Goal: Communication & Community: Participate in discussion

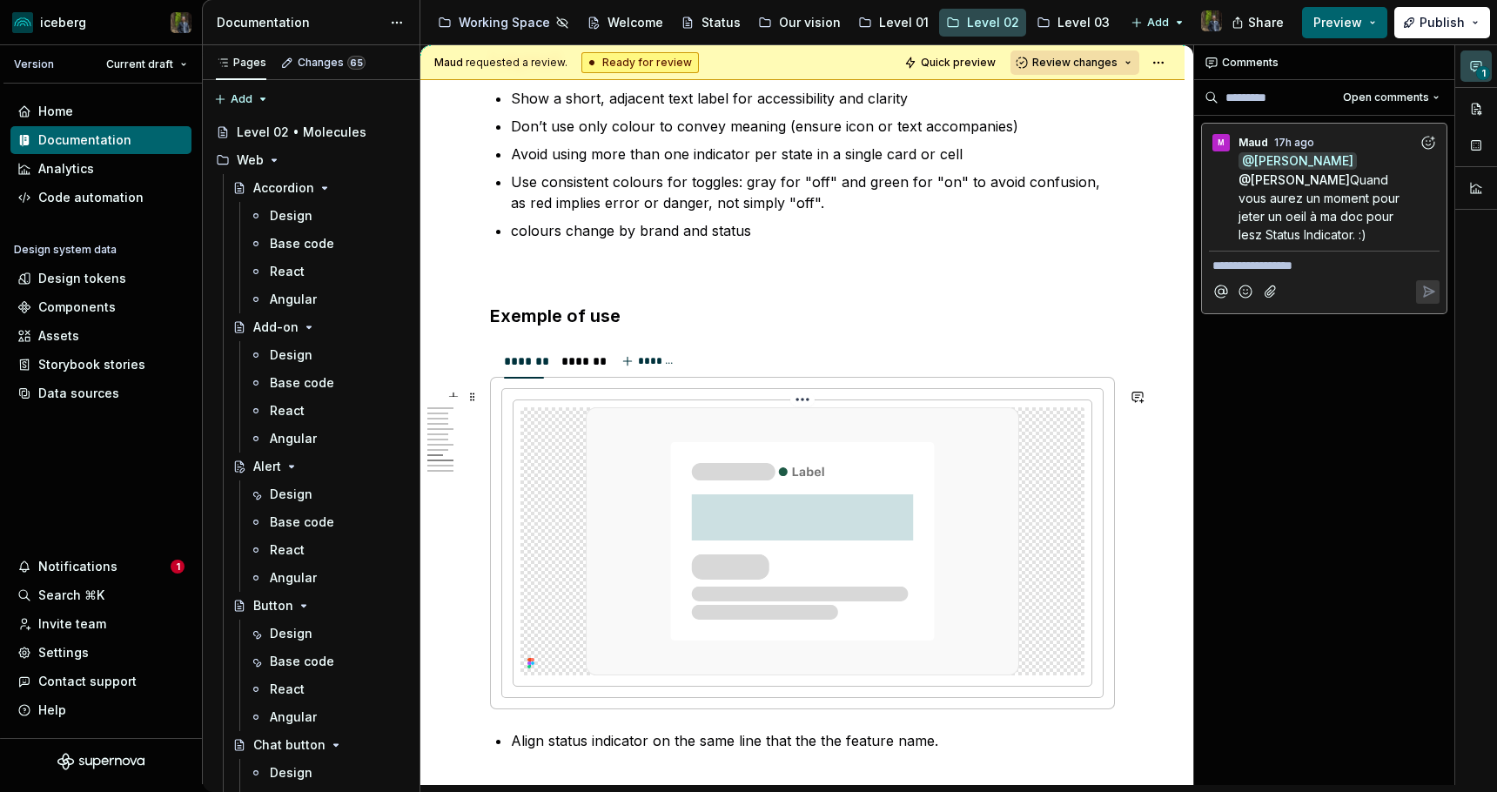
scroll to position [2635, 0]
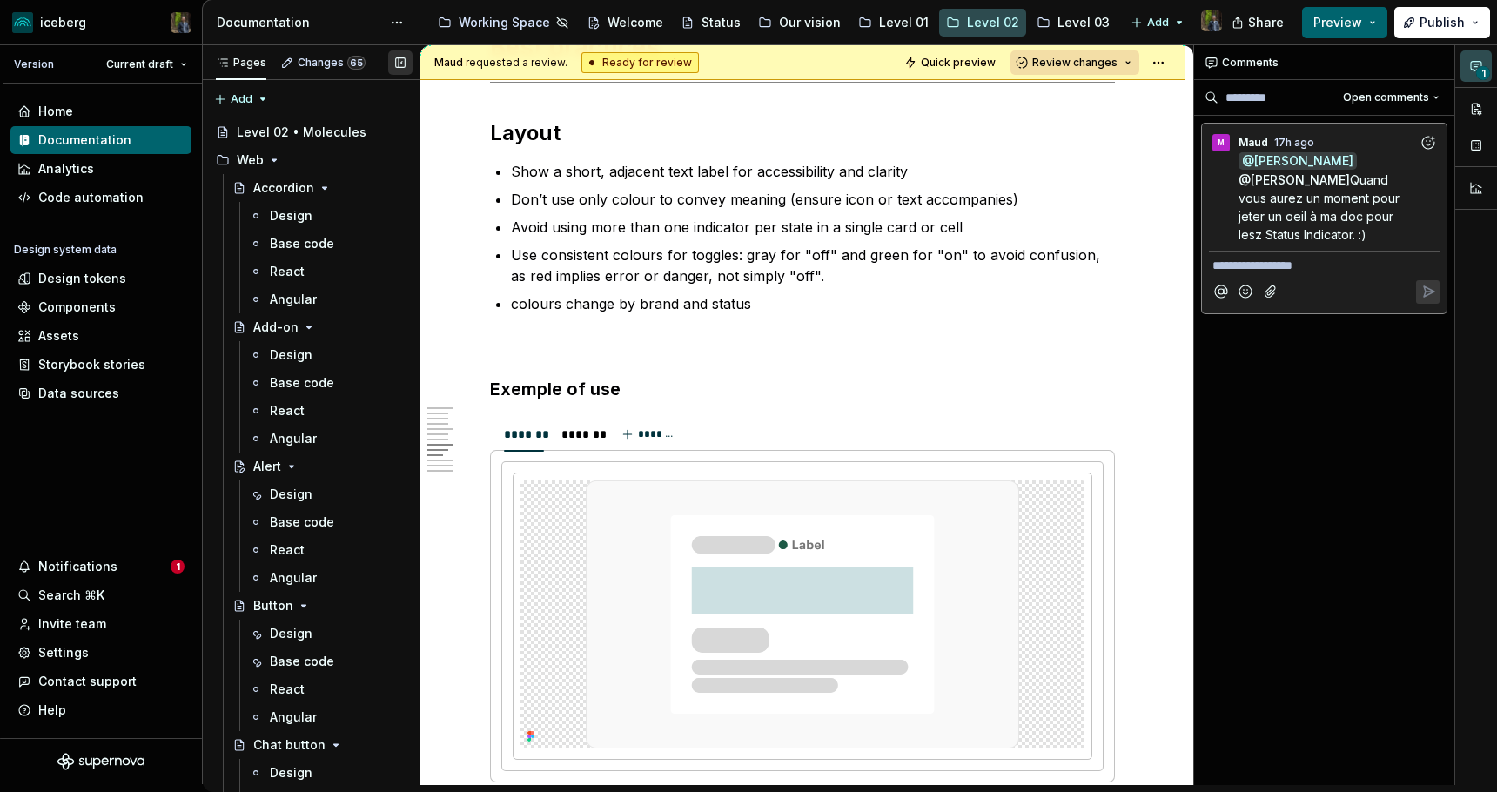
click at [398, 61] on button "button" at bounding box center [400, 62] width 24 height 24
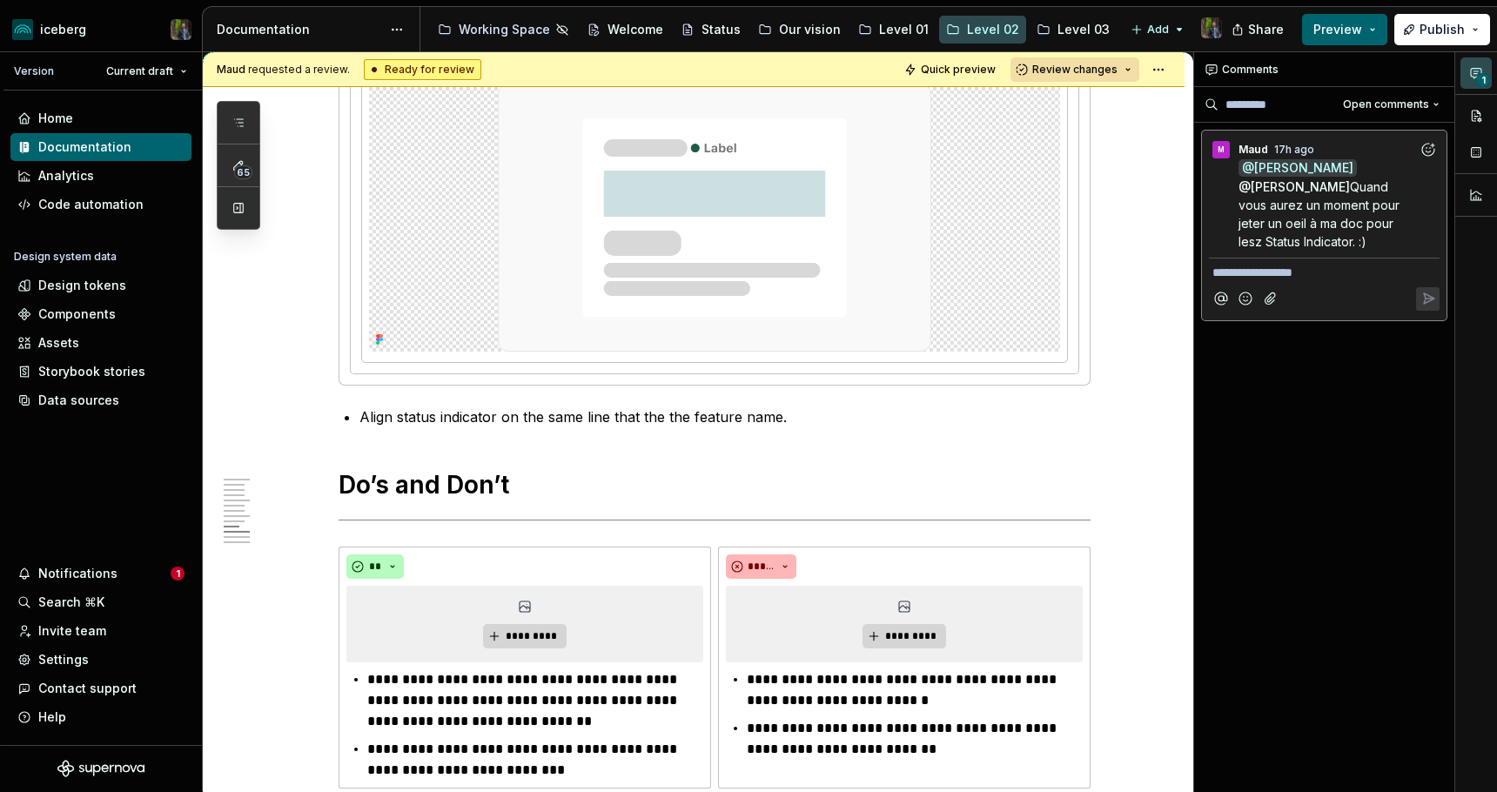
scroll to position [2918, 0]
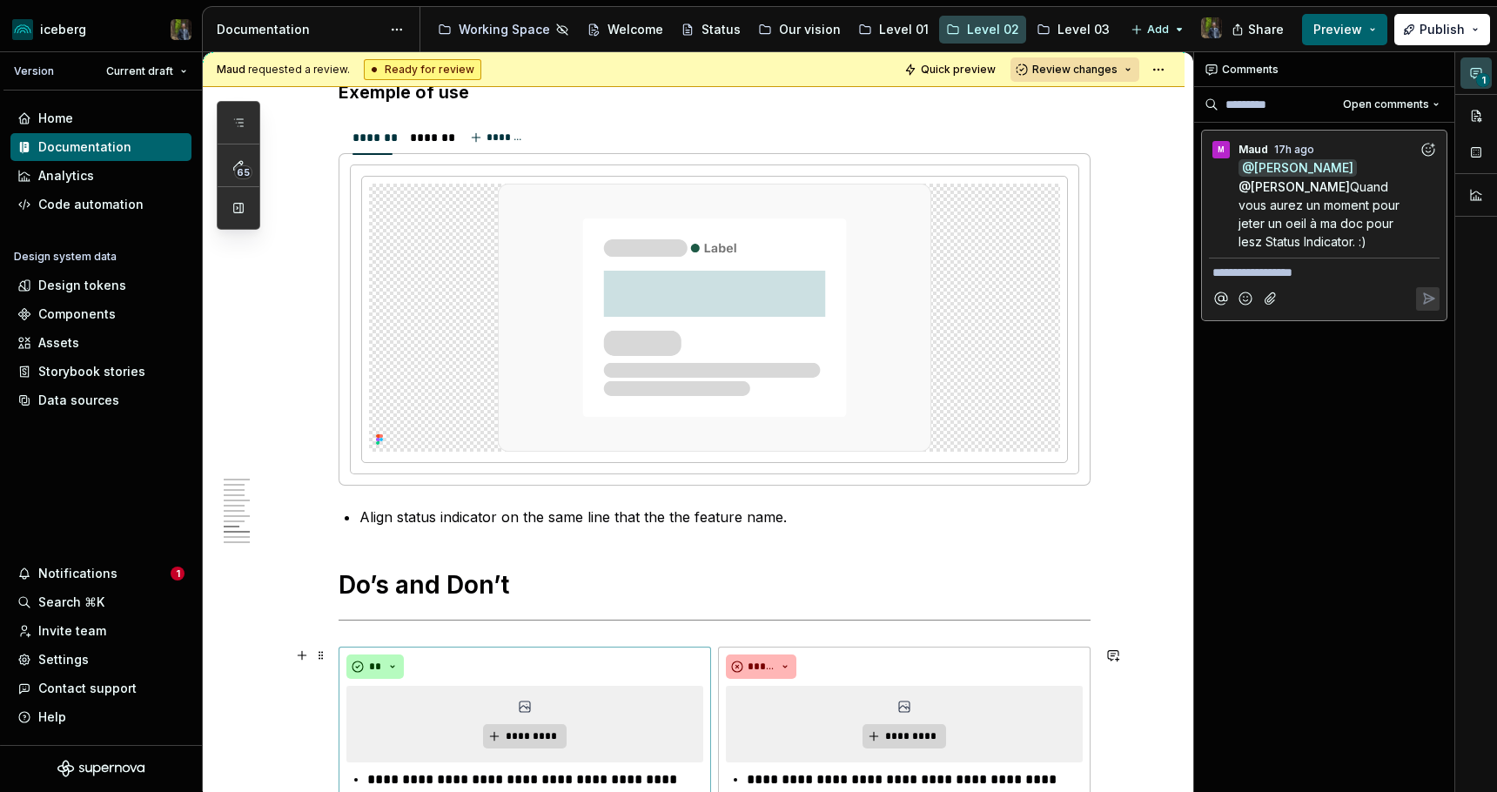
type textarea "*"
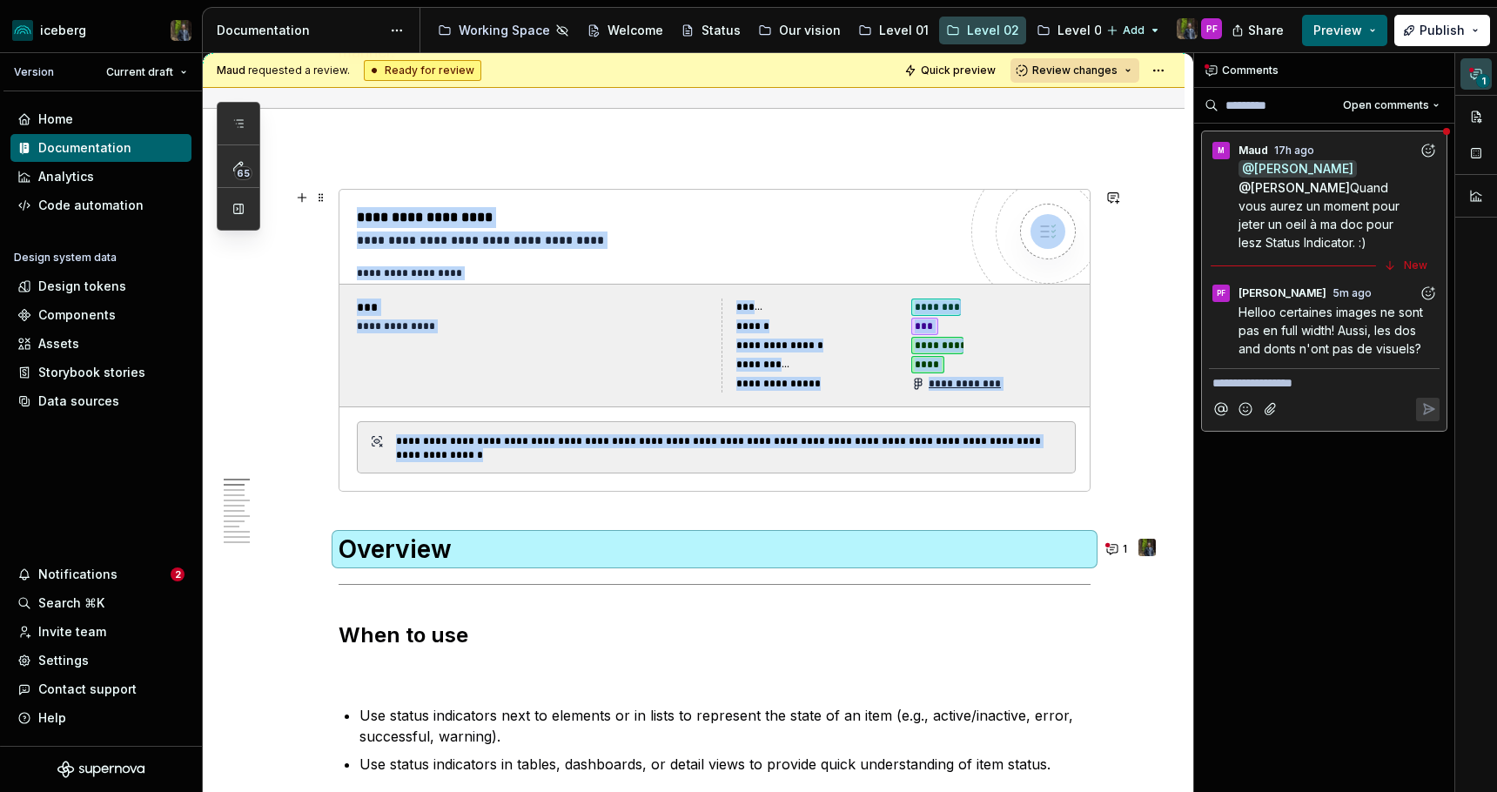
scroll to position [173, 0]
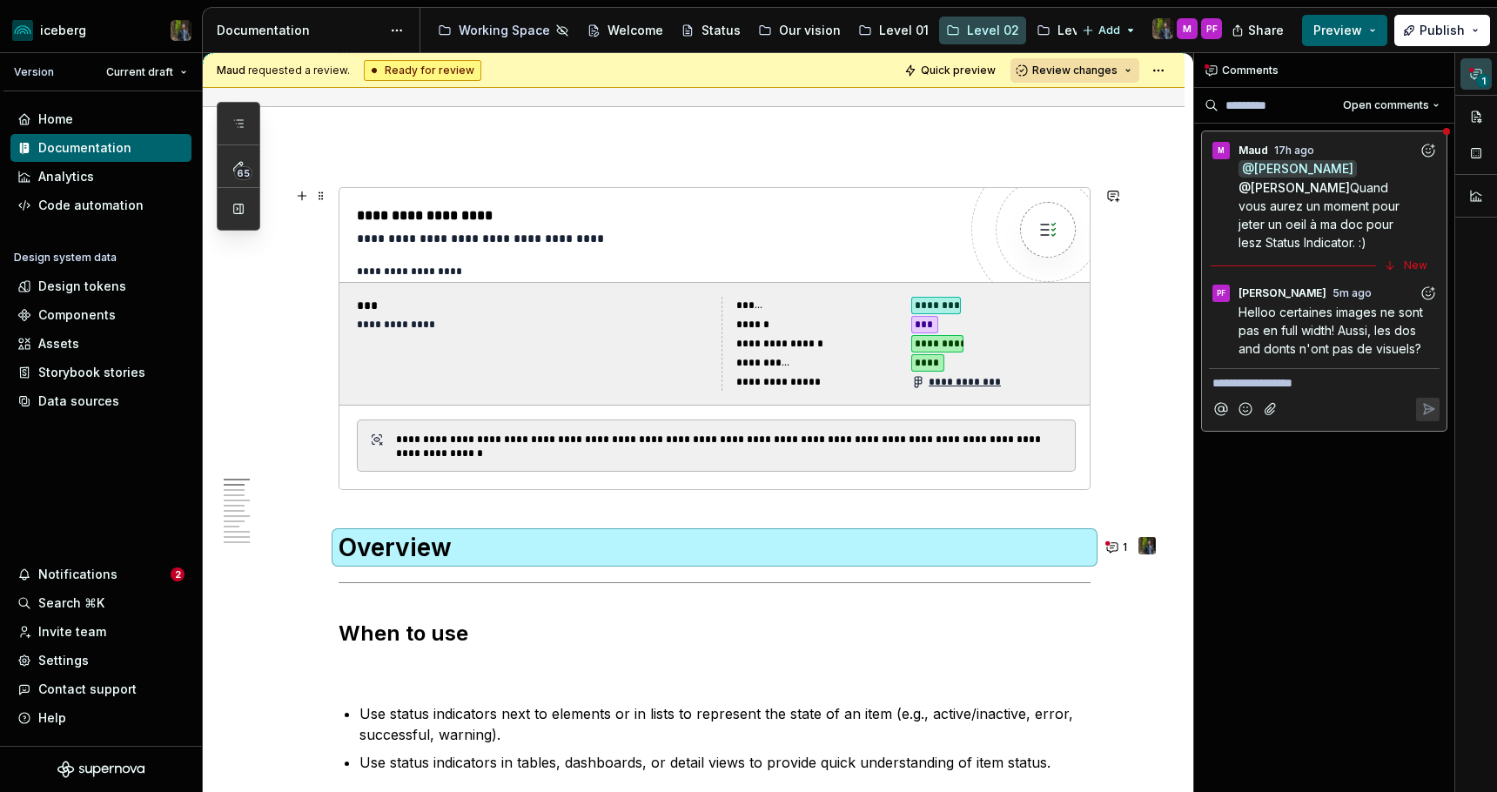
click at [653, 233] on div "**********" at bounding box center [657, 238] width 601 height 17
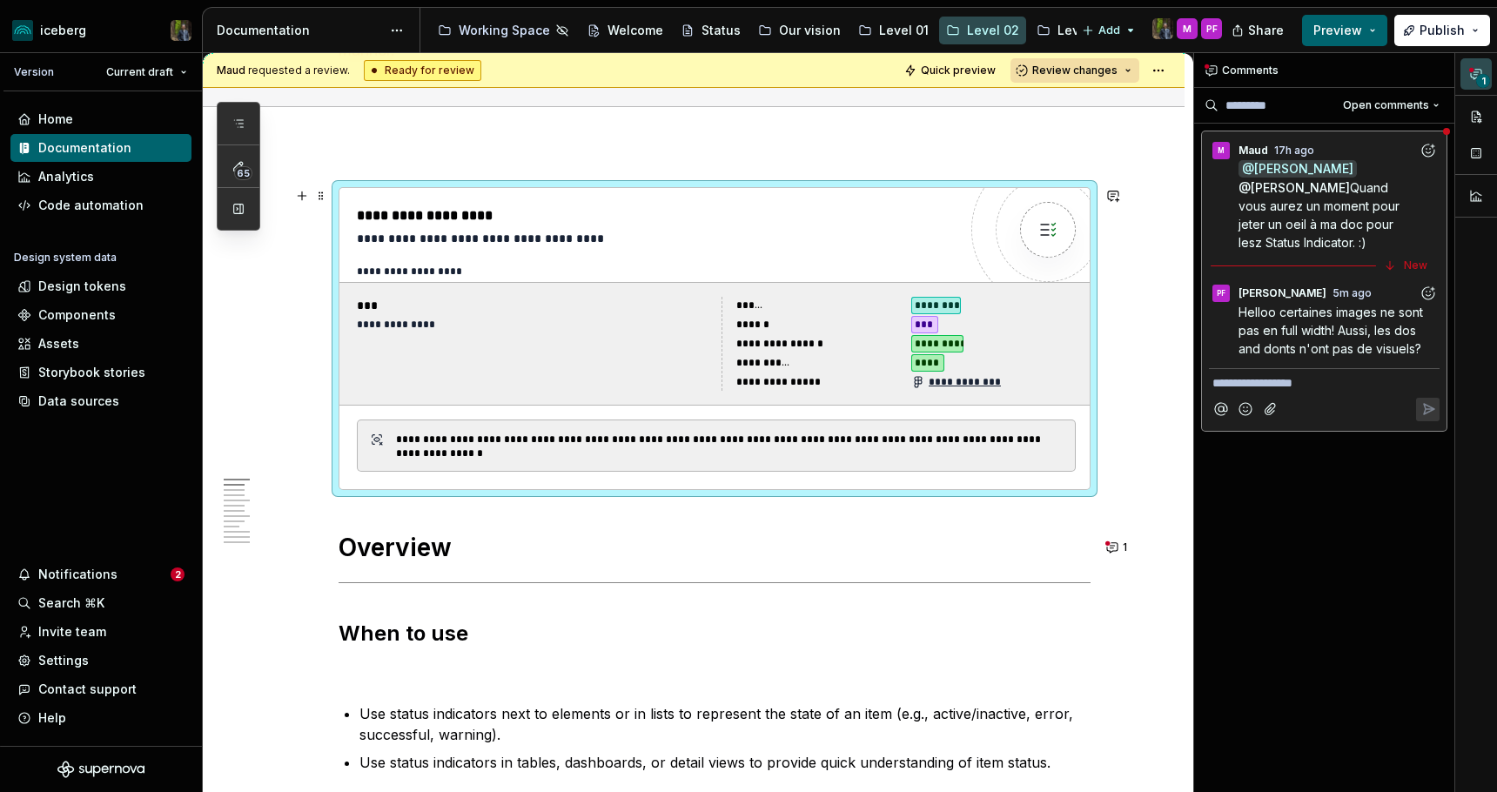
scroll to position [0, 0]
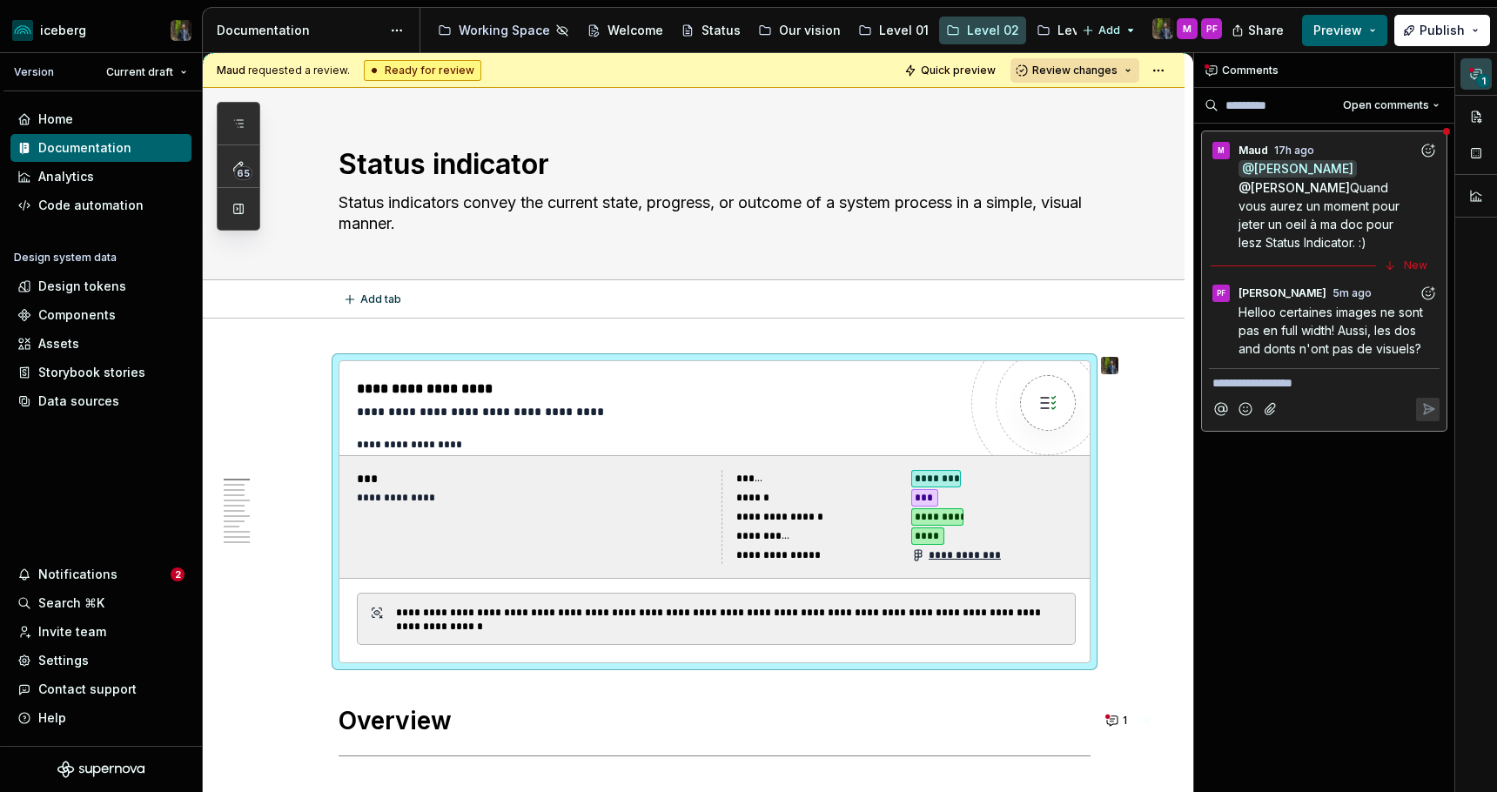
type textarea "*"
click at [1120, 367] on button "button" at bounding box center [1113, 369] width 24 height 24
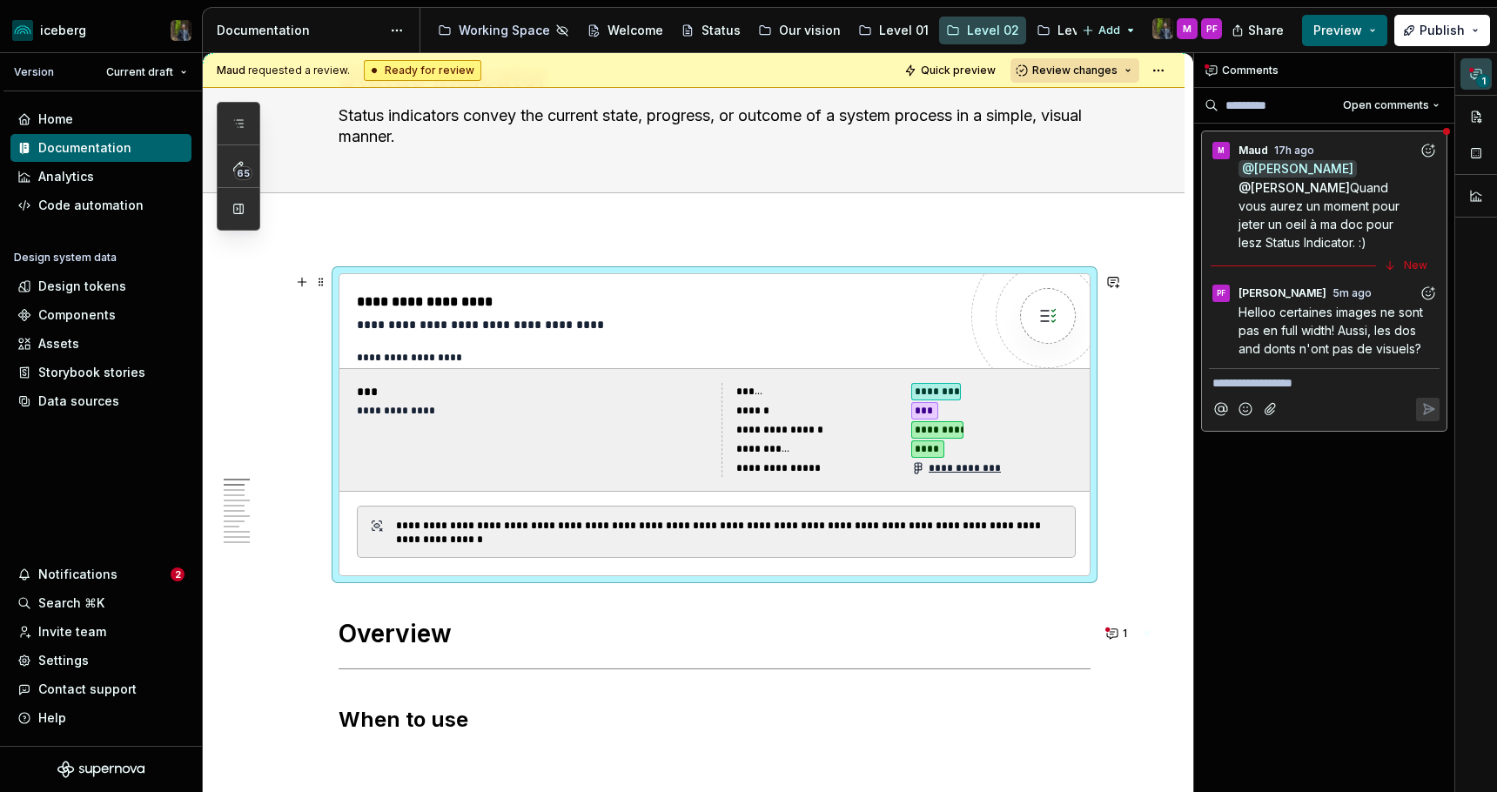
scroll to position [138, 0]
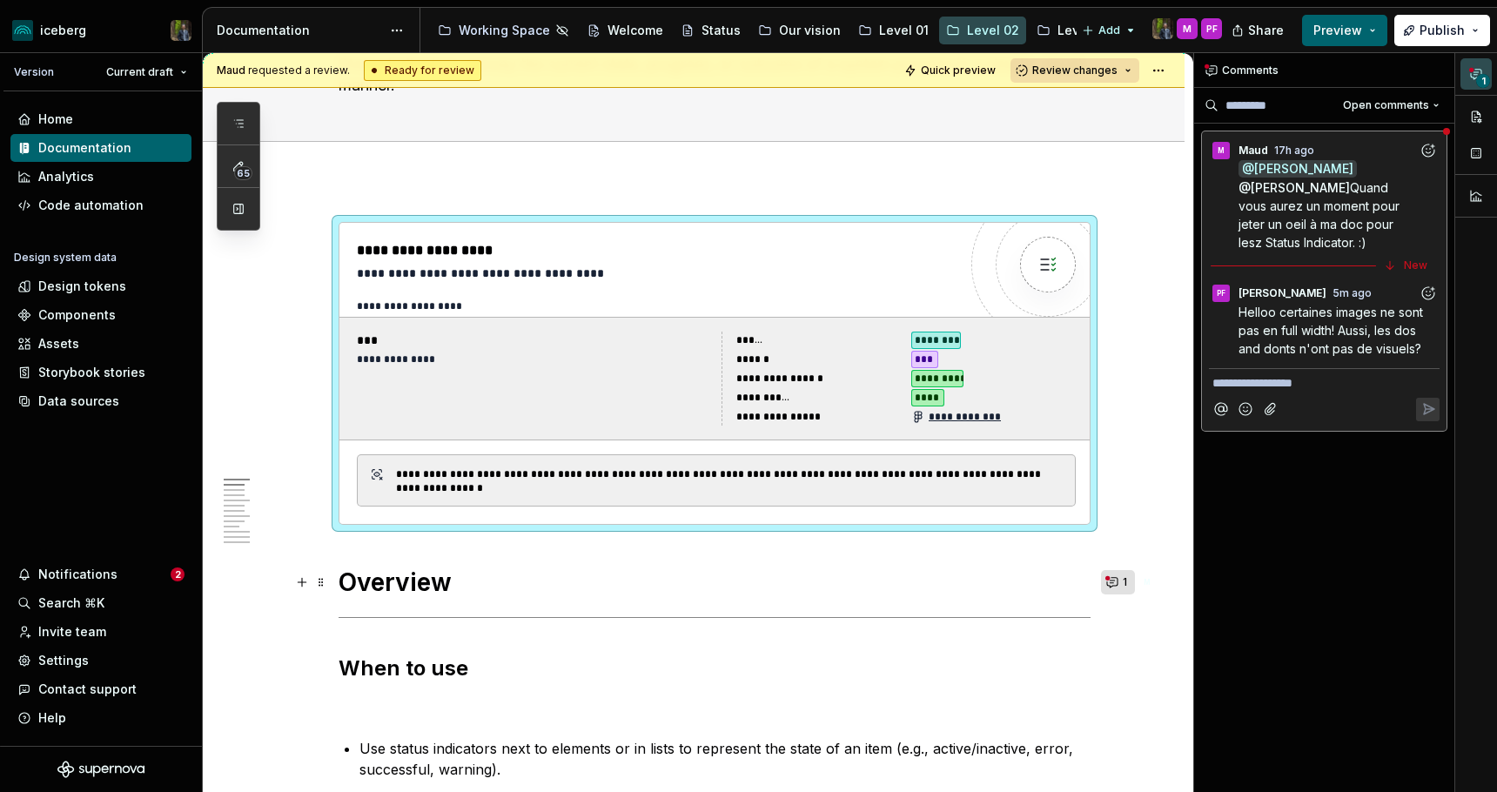
click at [1121, 580] on button "1" at bounding box center [1118, 582] width 34 height 24
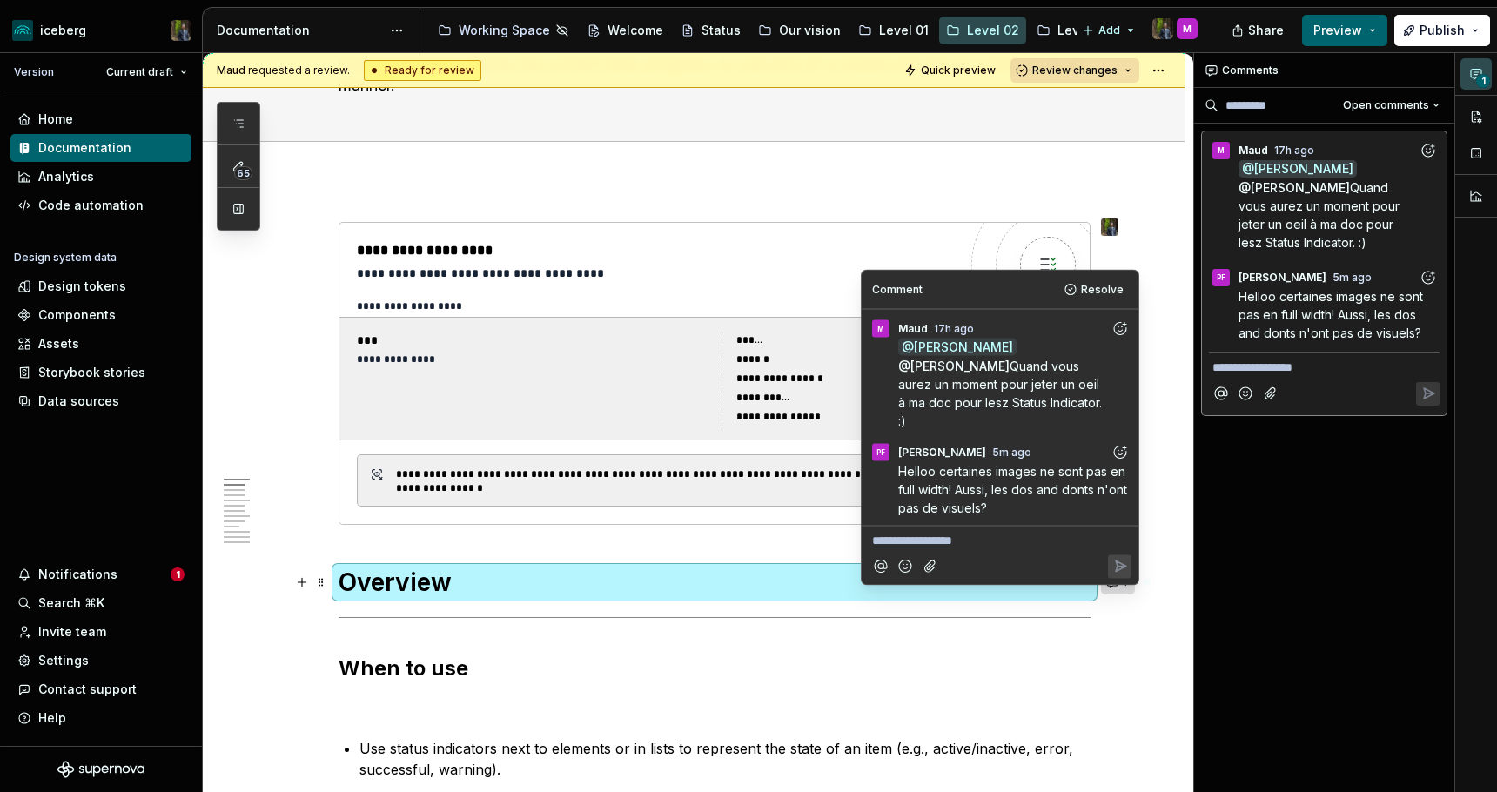
click at [1120, 580] on button "1" at bounding box center [1118, 582] width 34 height 24
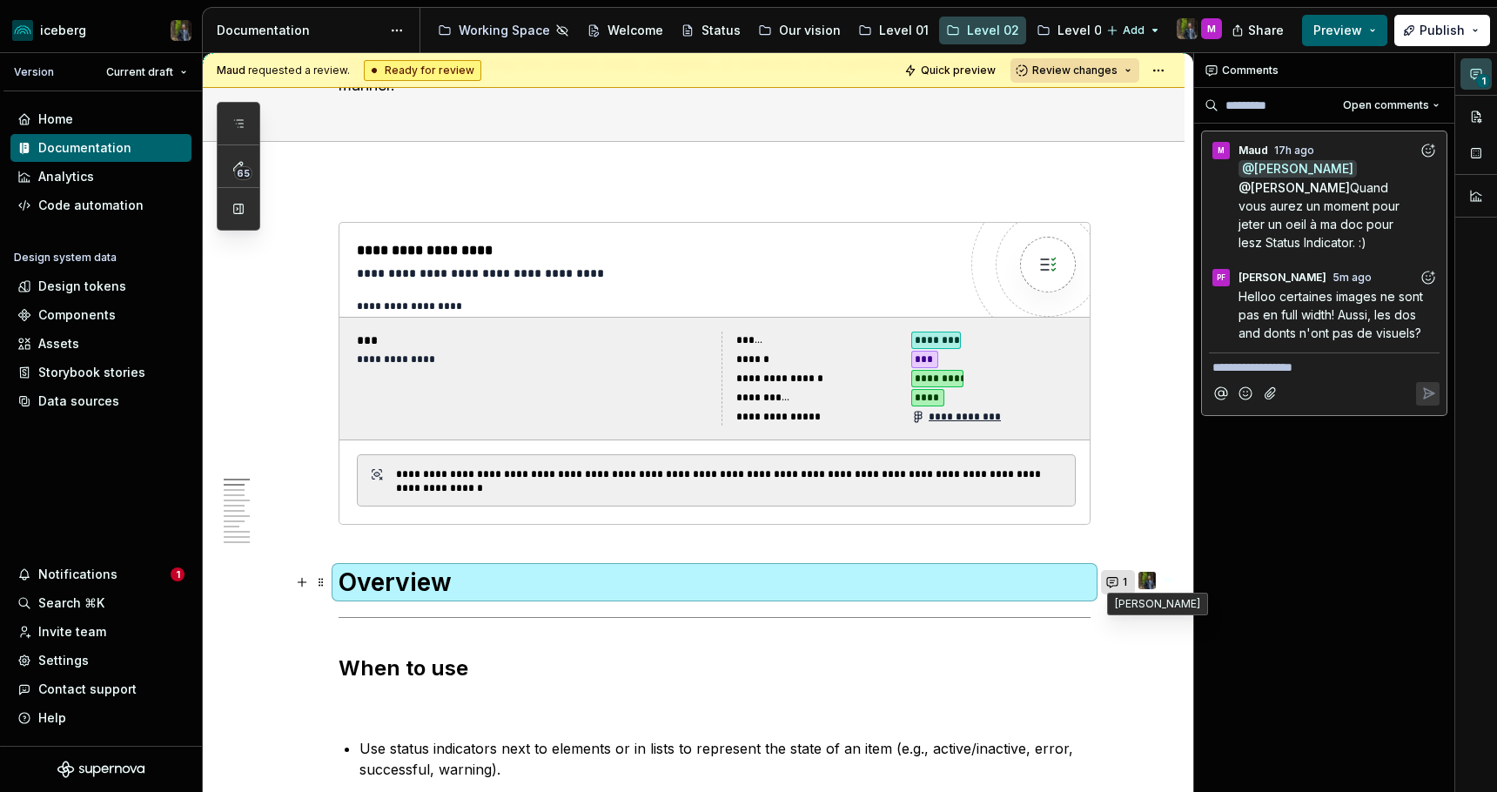
click at [1119, 578] on button "1" at bounding box center [1118, 582] width 34 height 24
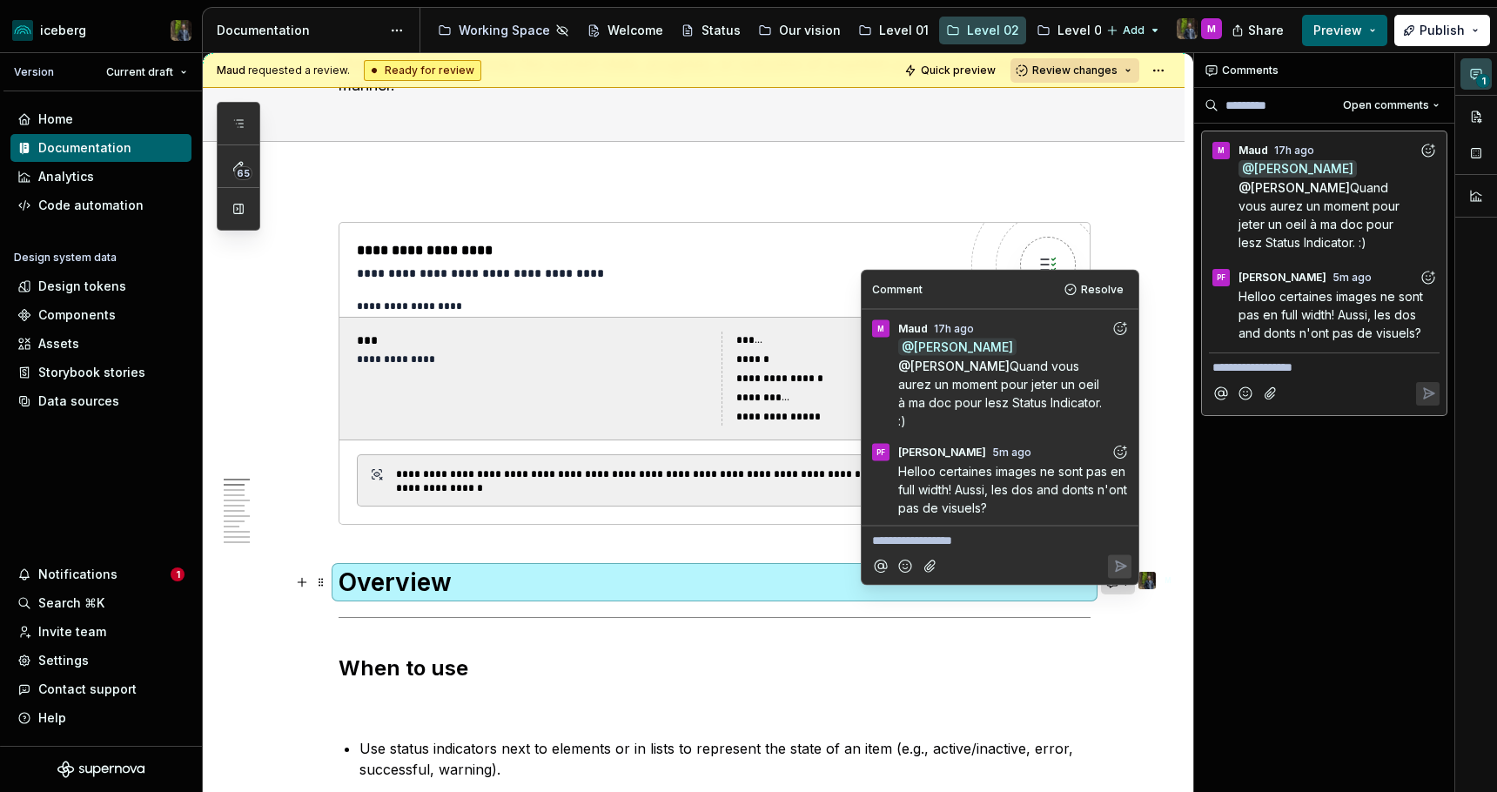
click at [1119, 579] on button "1" at bounding box center [1118, 582] width 34 height 24
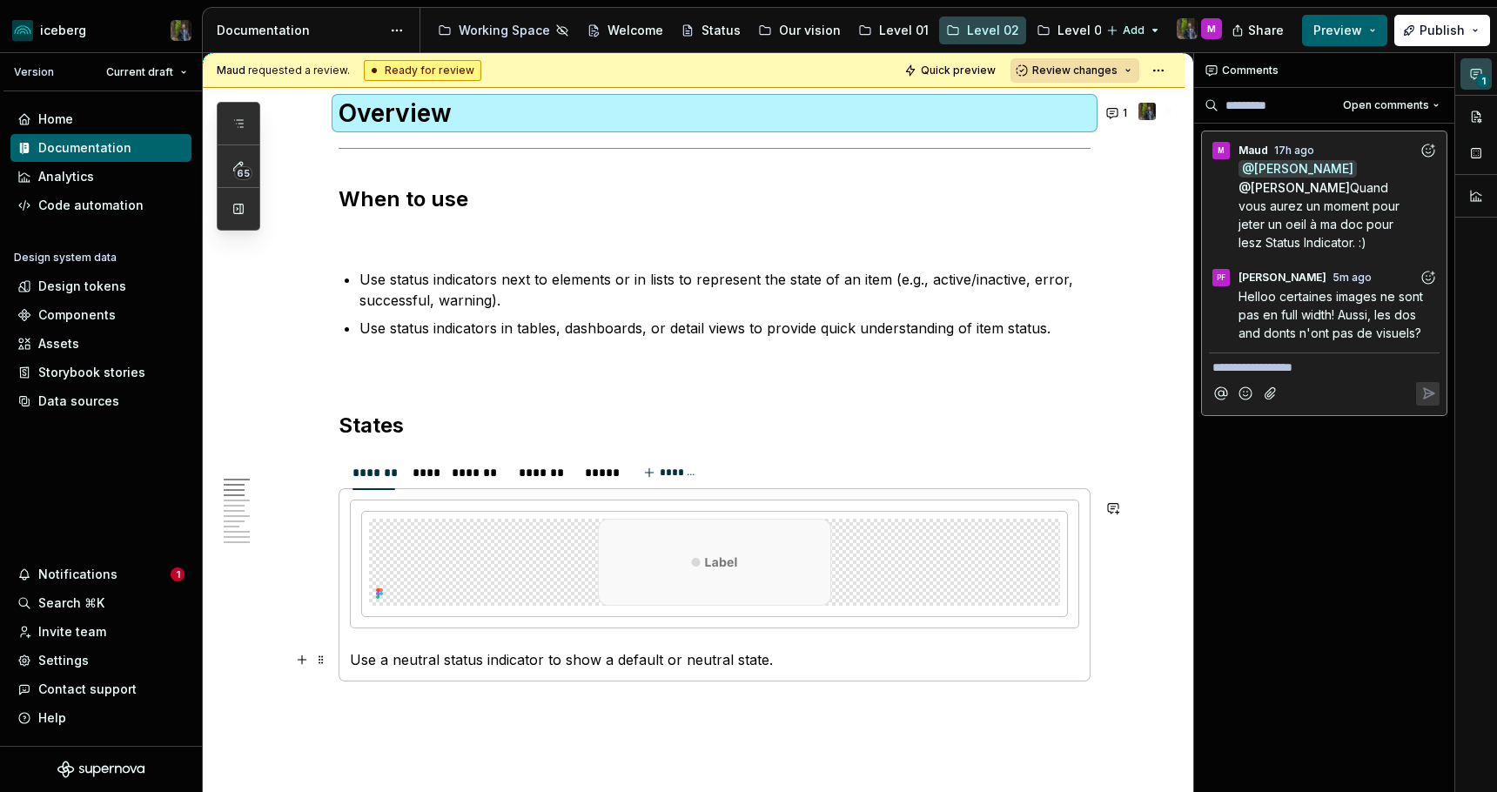
scroll to position [701, 0]
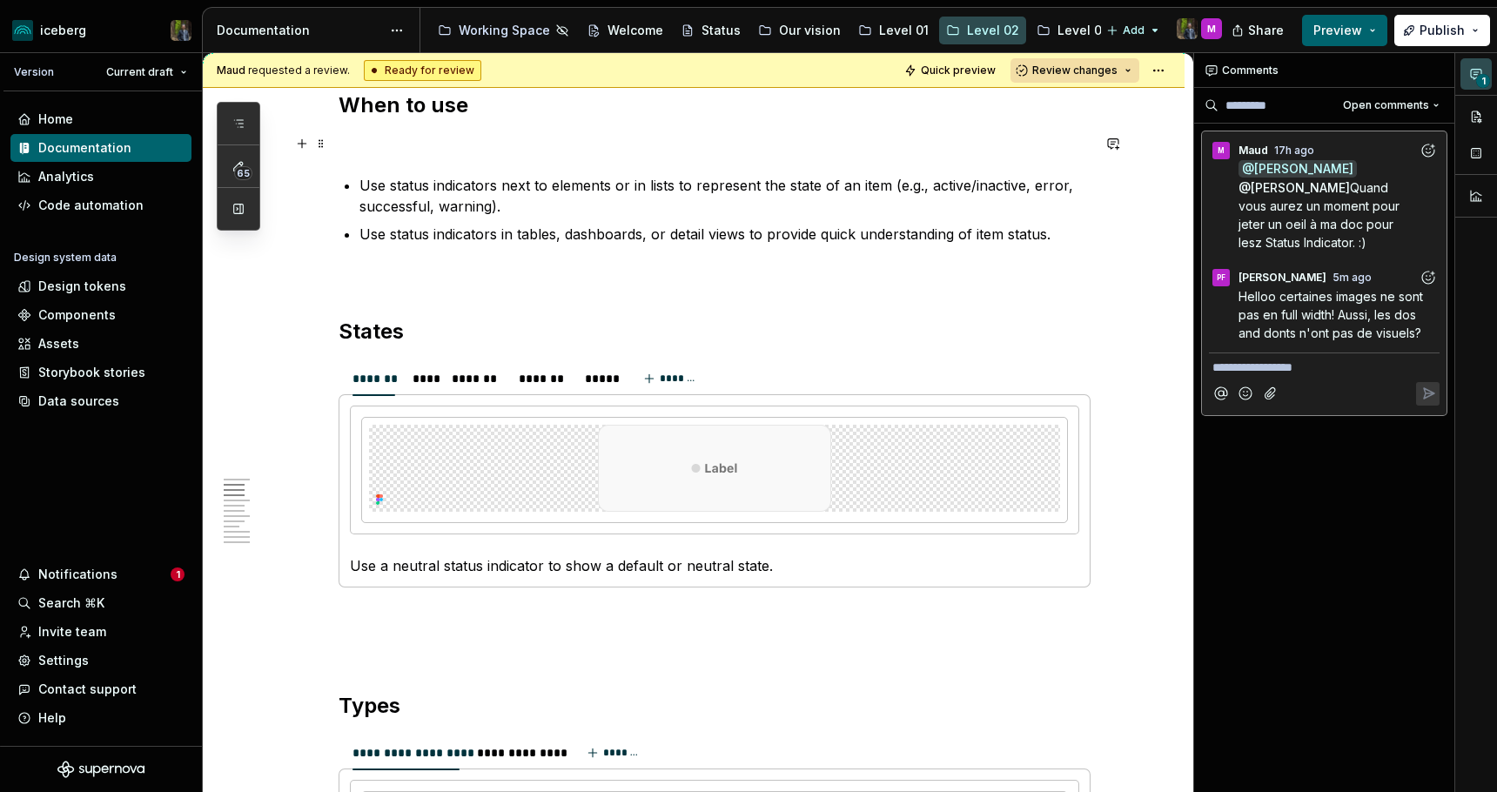
click at [533, 153] on p at bounding box center [715, 143] width 752 height 21
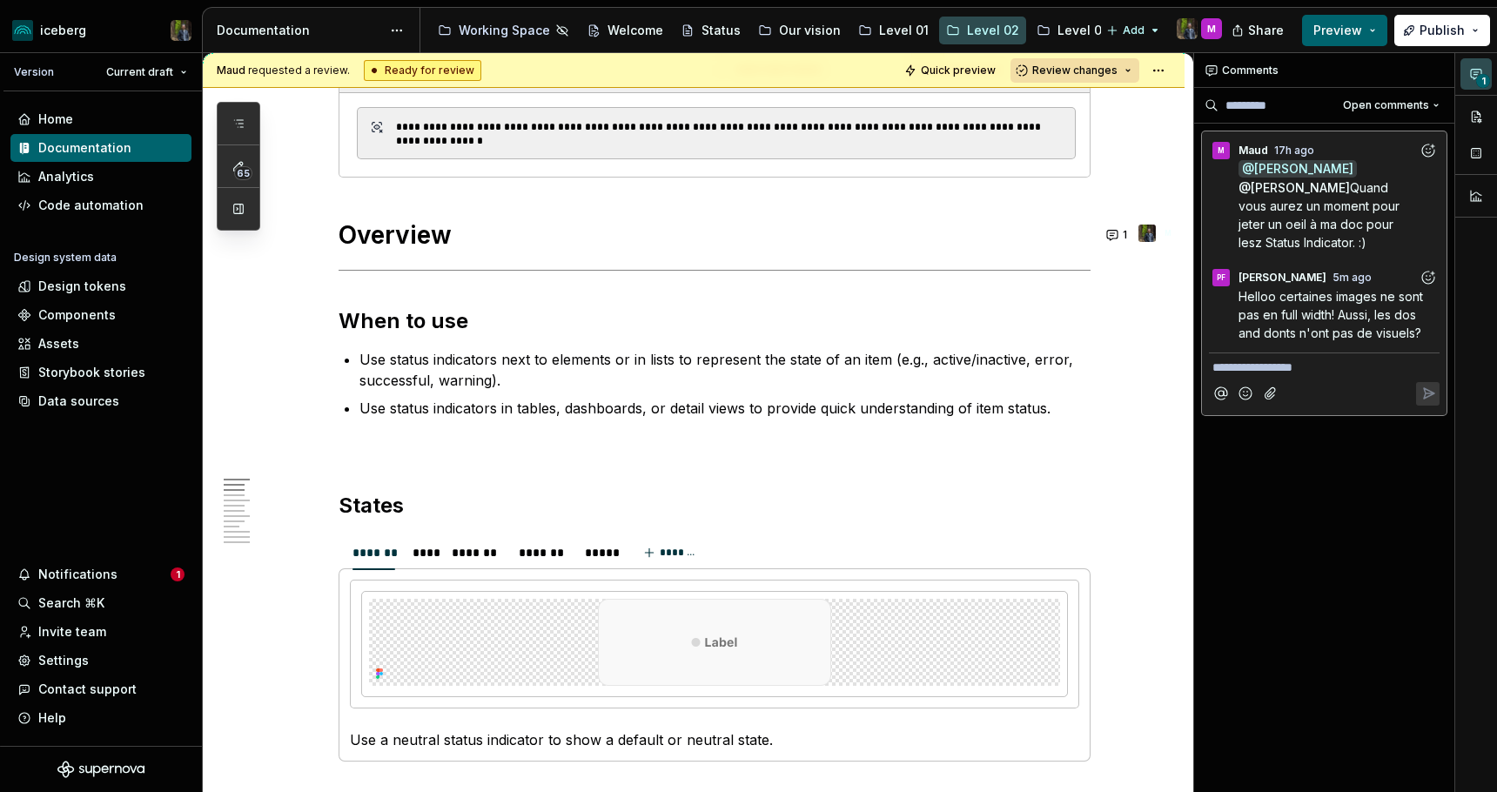
scroll to position [479, 0]
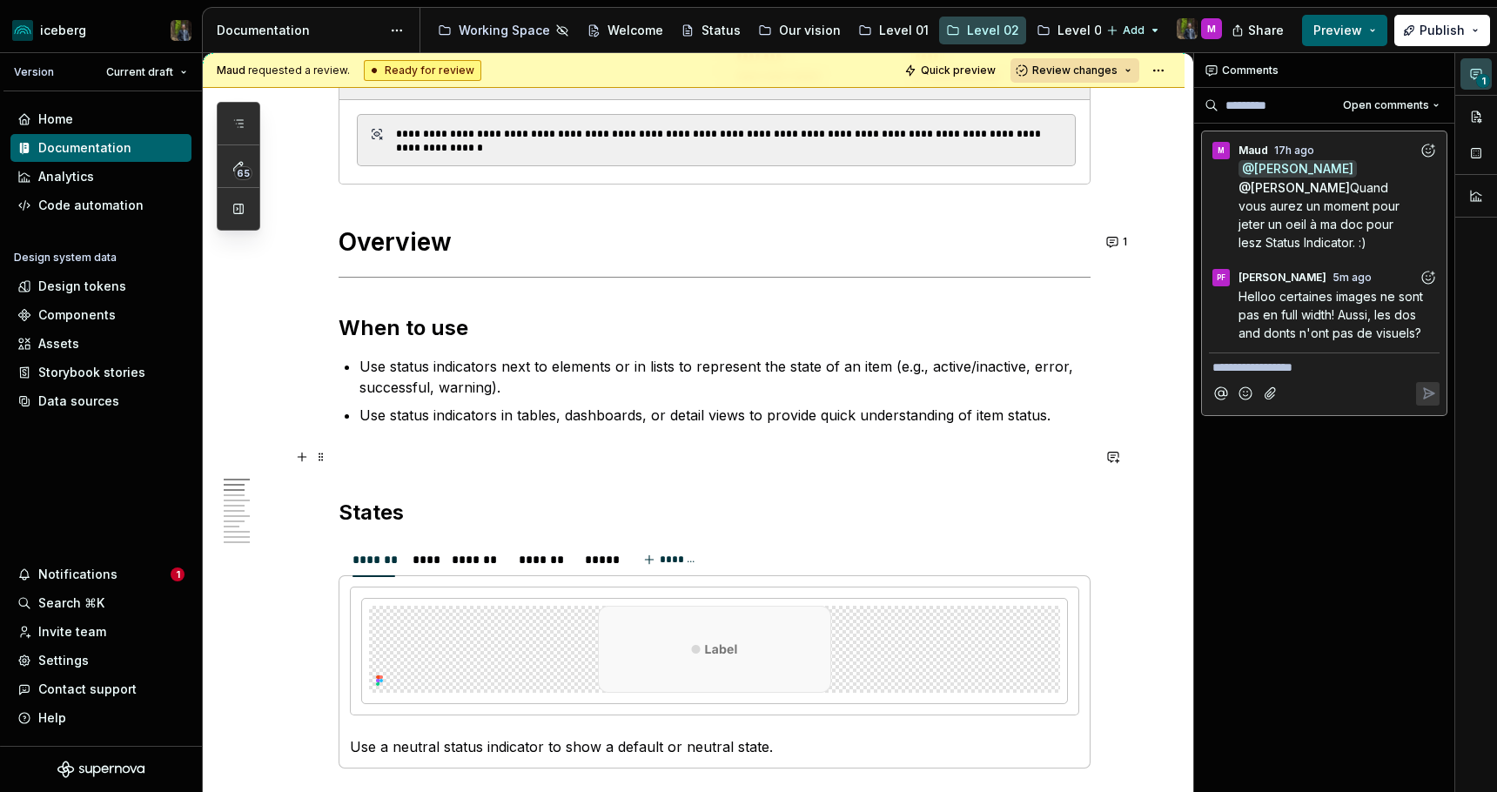
click at [387, 465] on p at bounding box center [715, 456] width 752 height 21
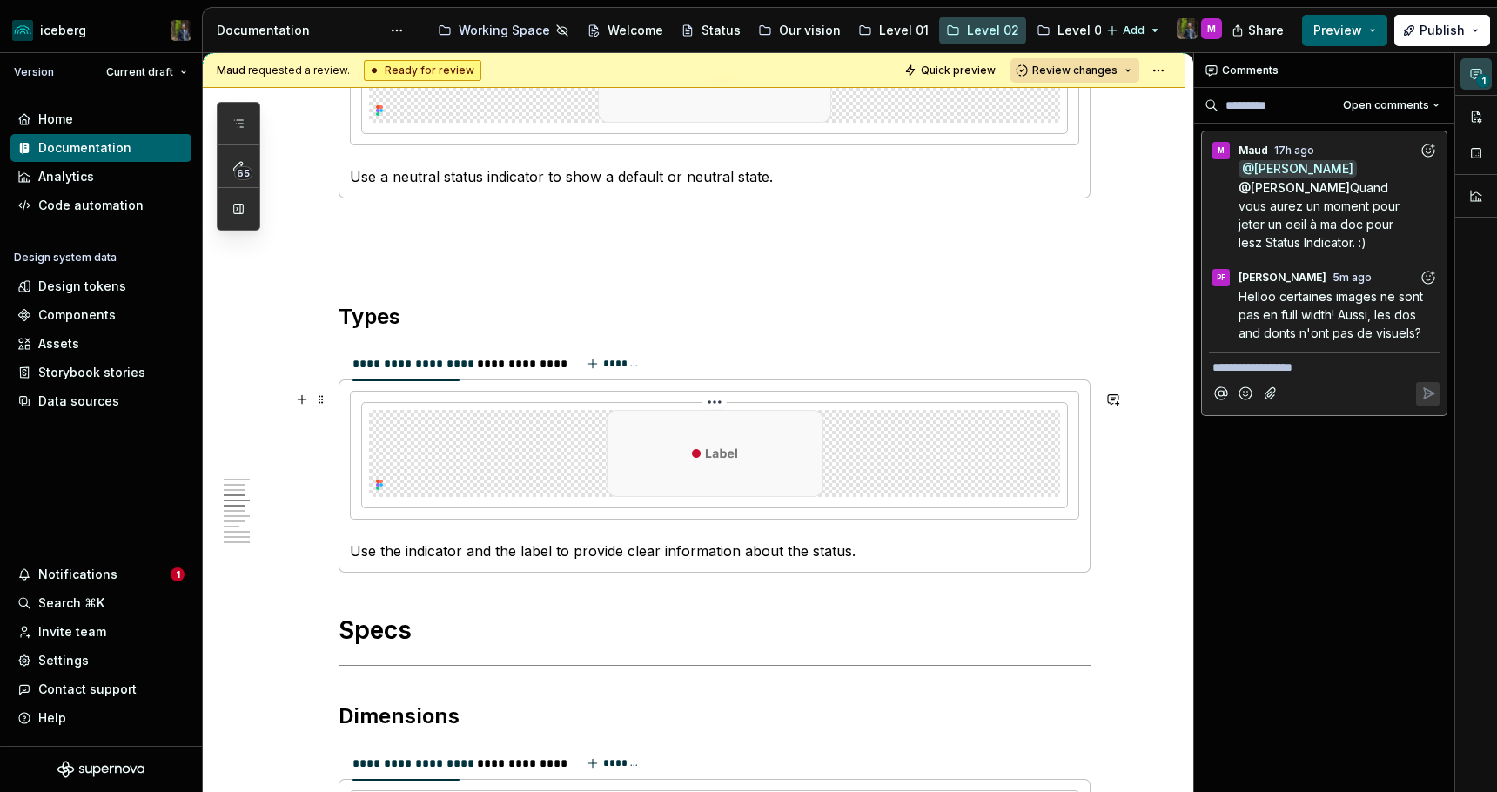
scroll to position [1051, 0]
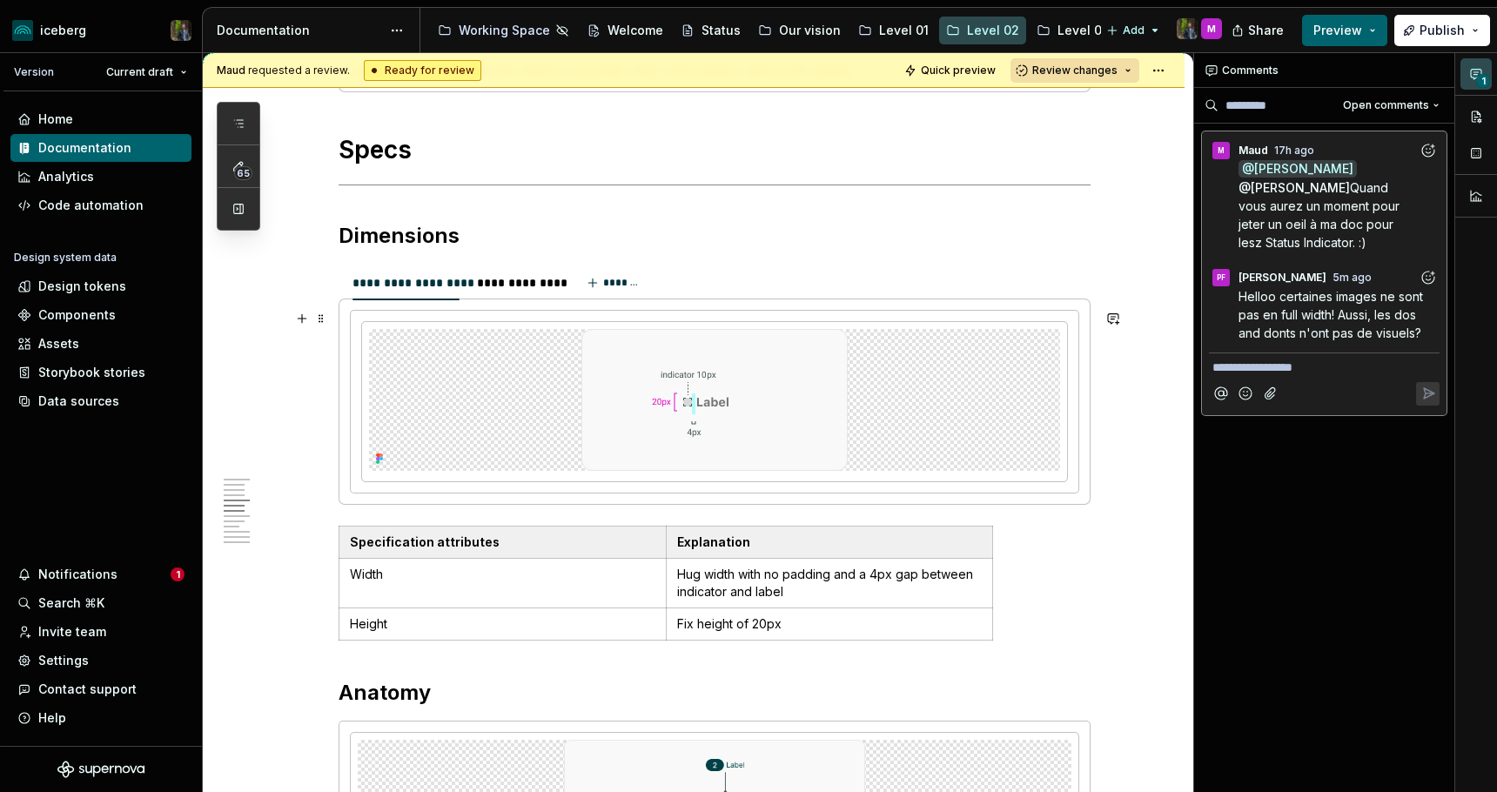
scroll to position [1501, 0]
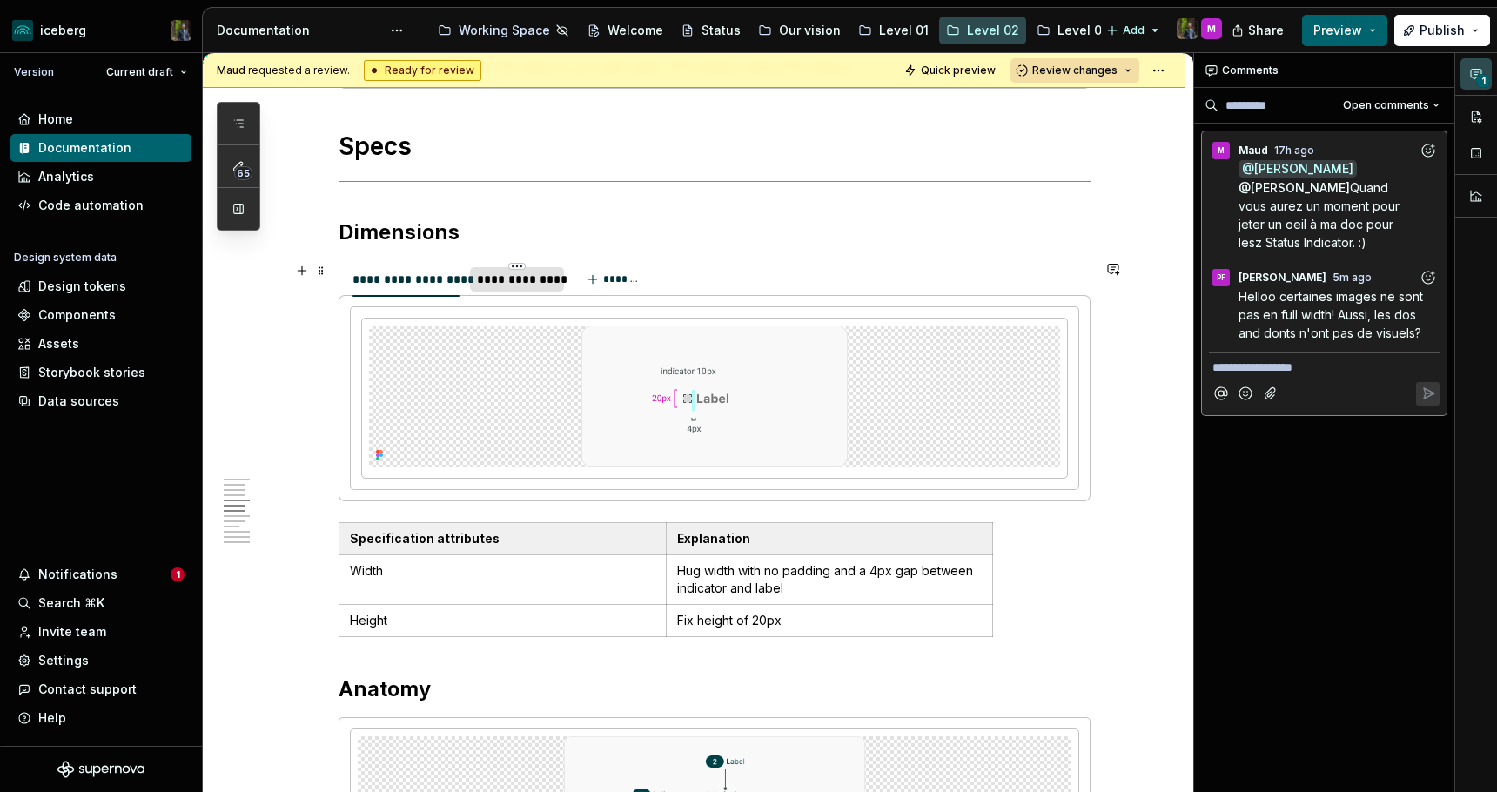
click at [504, 279] on div "**********" at bounding box center [516, 279] width 79 height 17
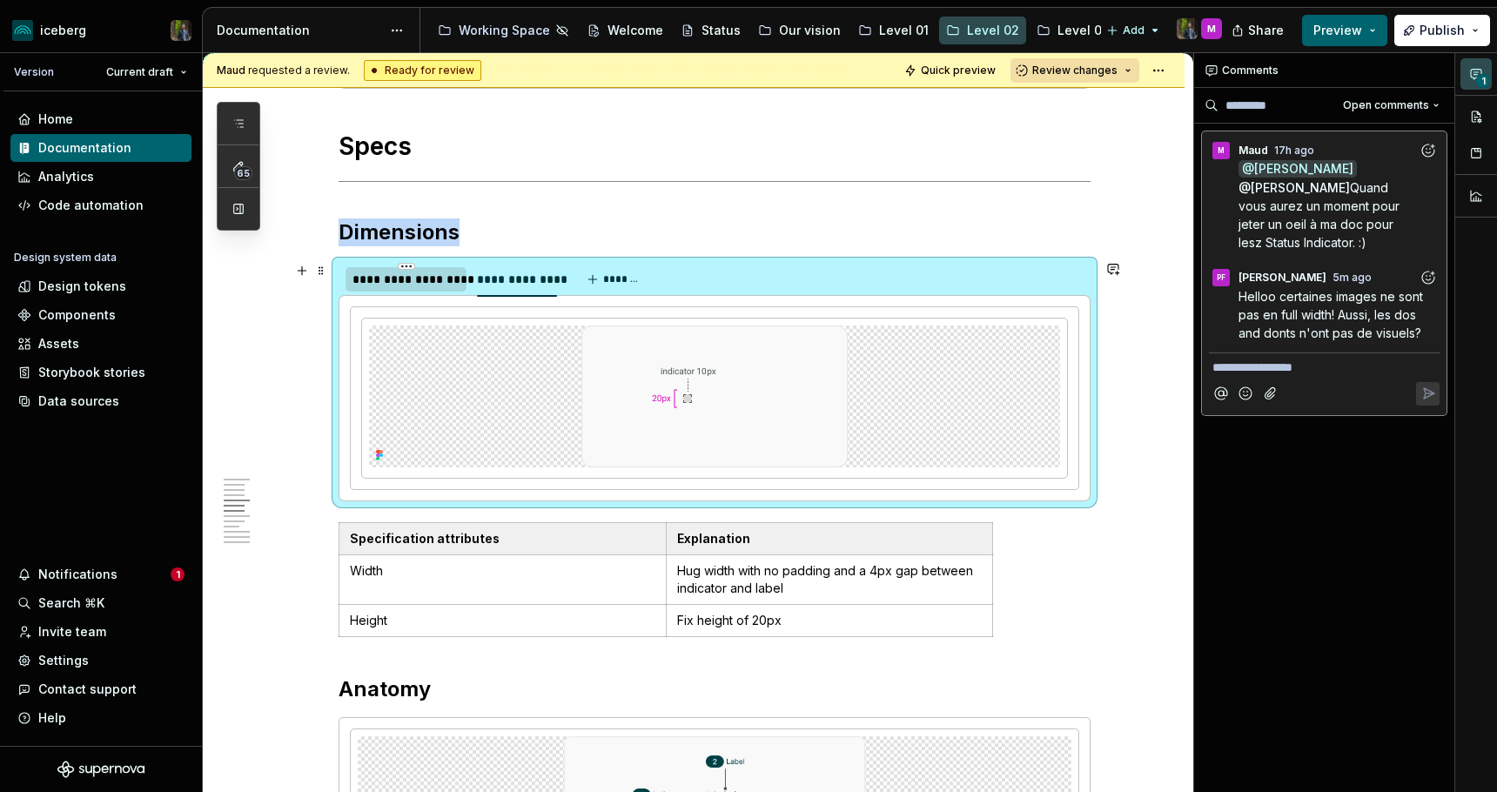
click at [440, 281] on div "**********" at bounding box center [405, 279] width 107 height 17
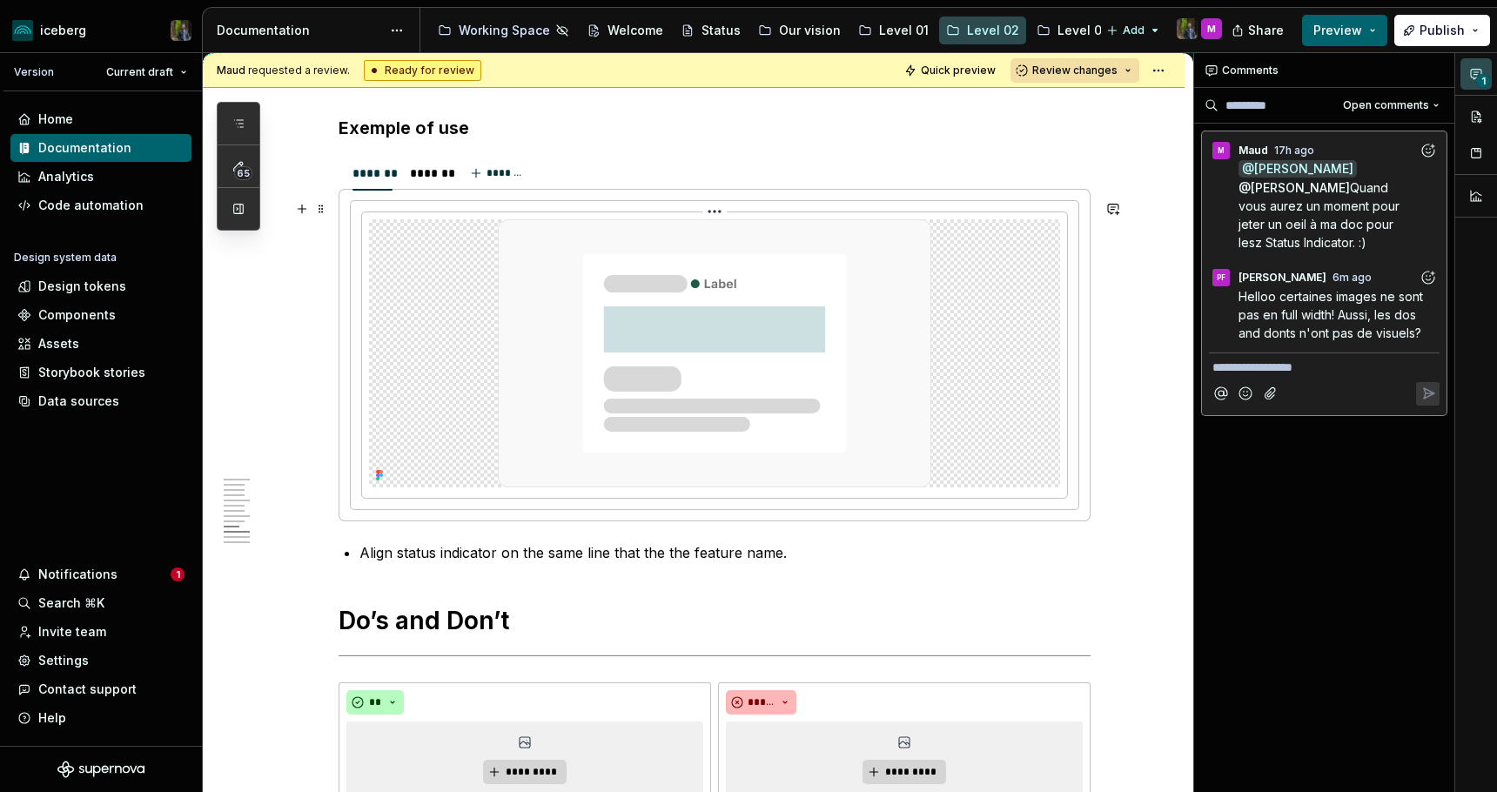
scroll to position [2813, 0]
click at [431, 171] on div "*******" at bounding box center [425, 170] width 30 height 17
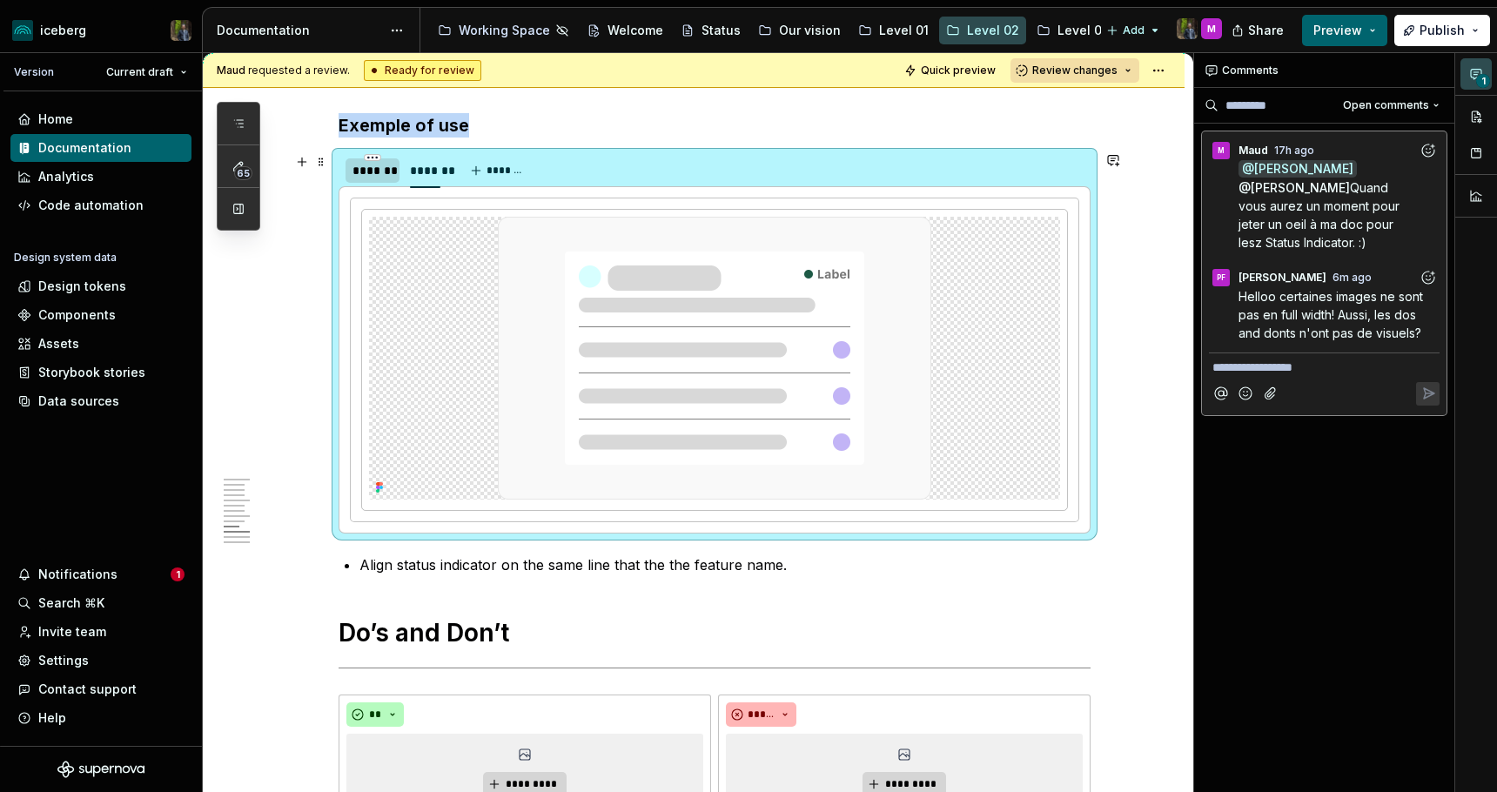
click at [378, 167] on div "*******" at bounding box center [372, 170] width 40 height 17
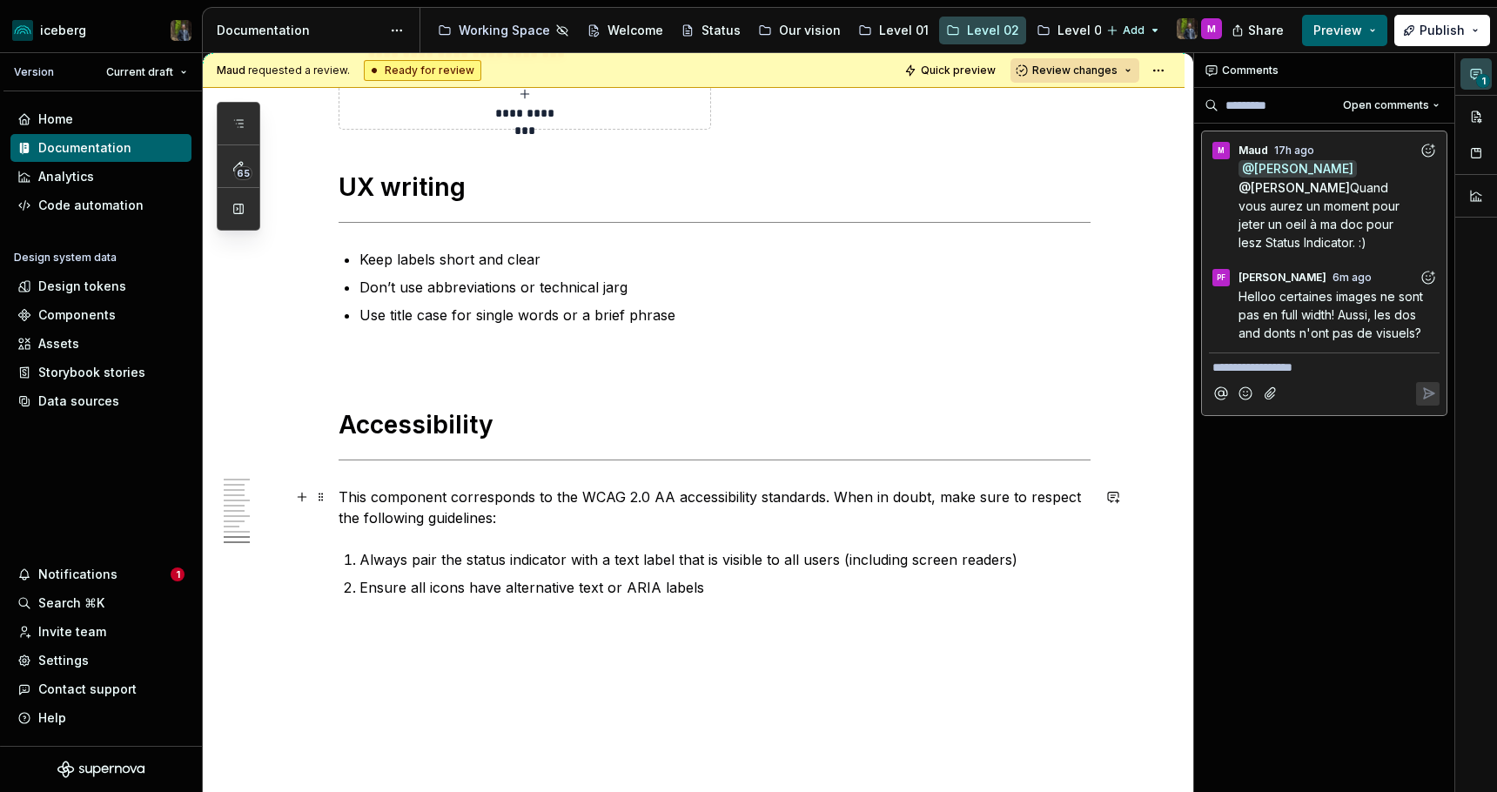
scroll to position [3666, 0]
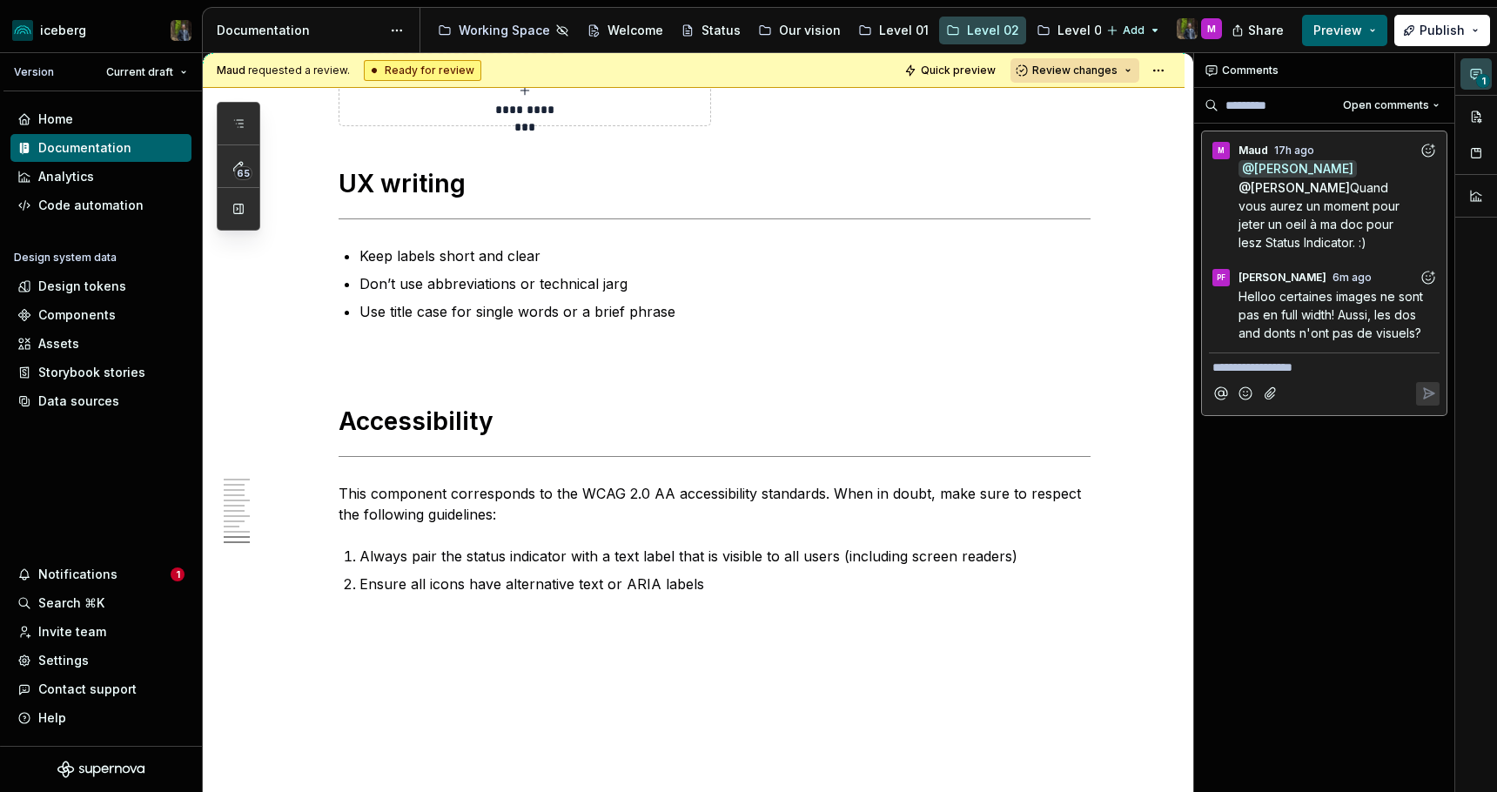
click at [1425, 271] on icon "Add reaction" at bounding box center [1427, 277] width 17 height 17
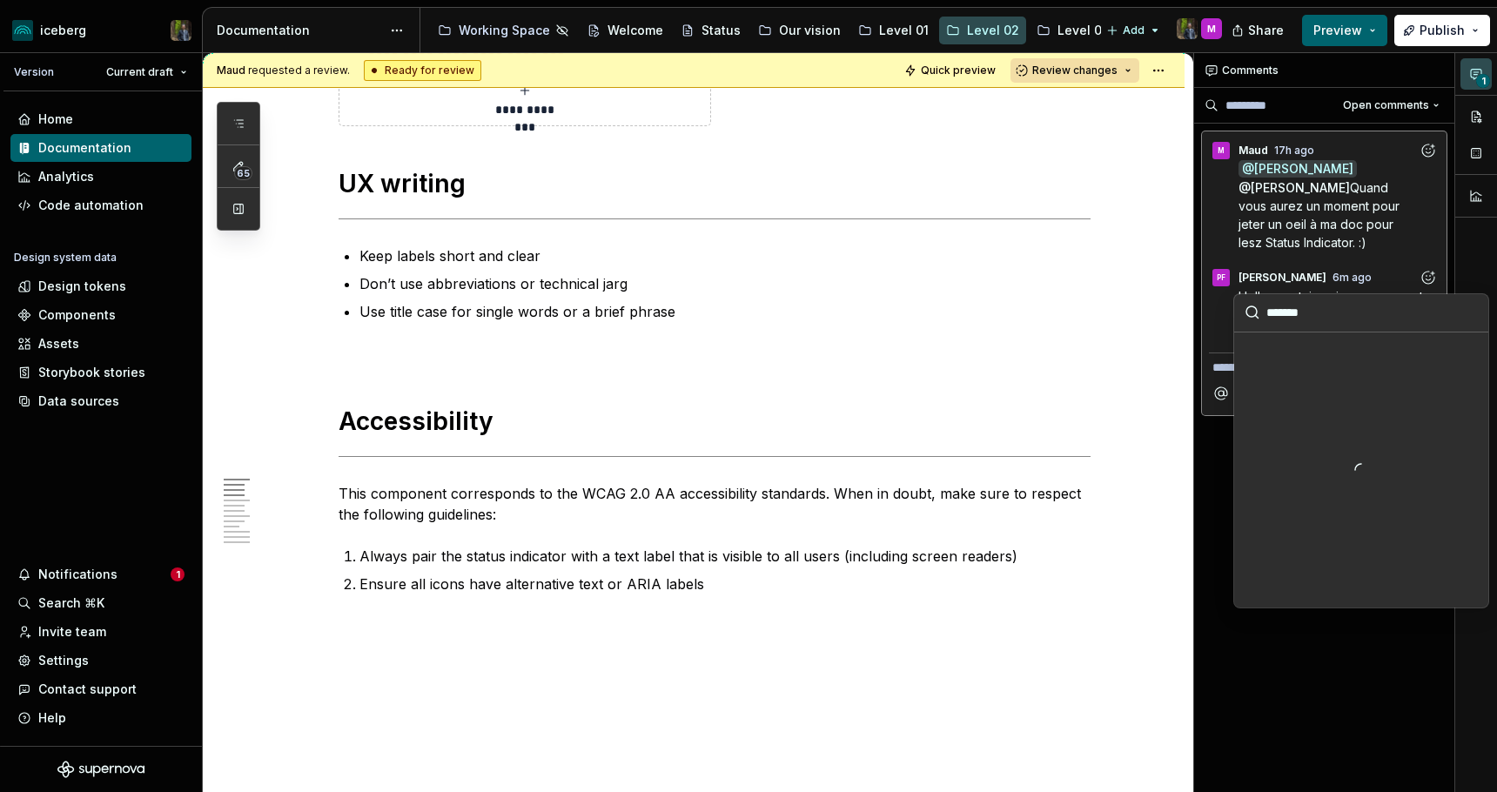
scroll to position [652, 0]
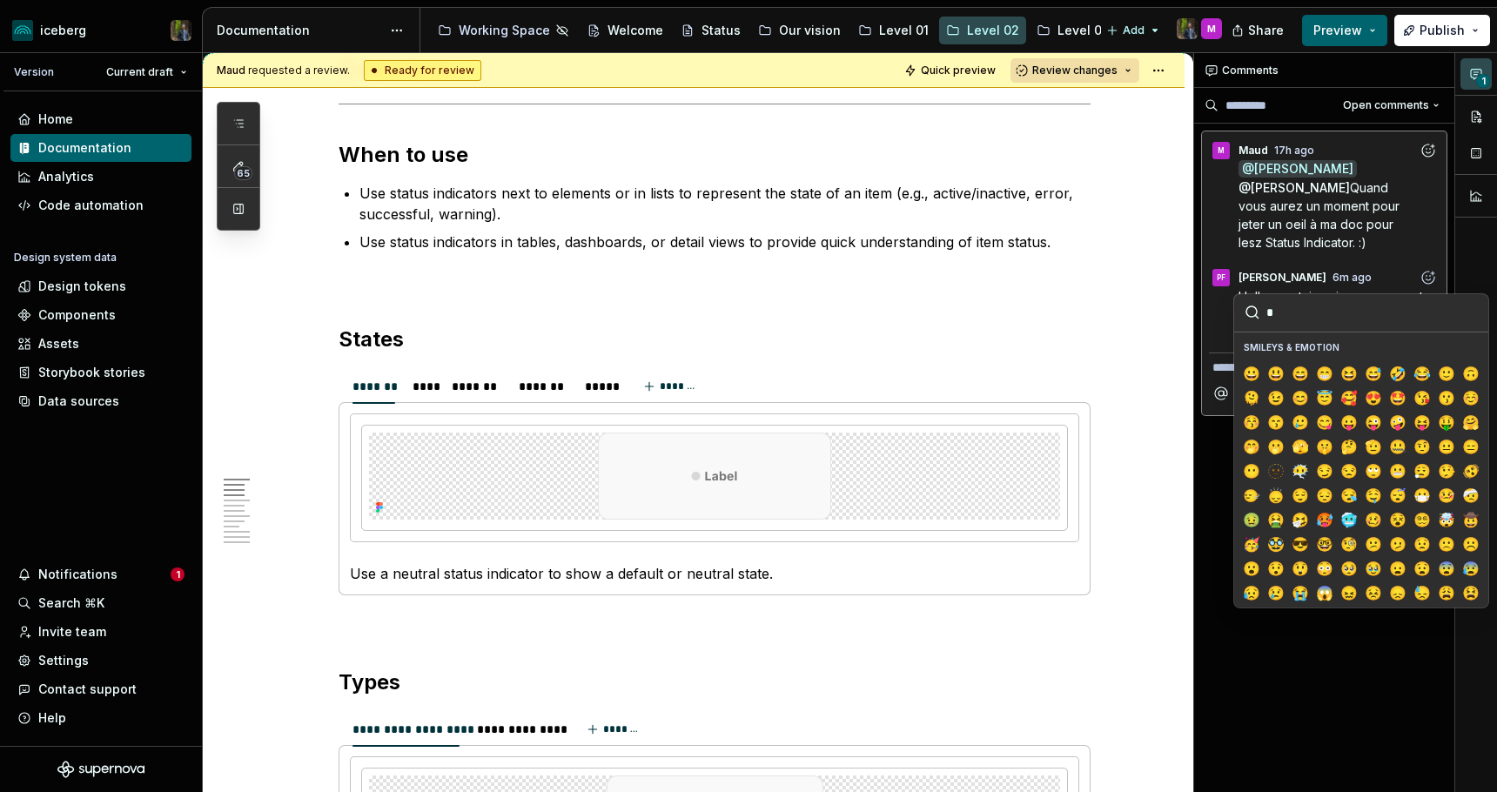
type input "**"
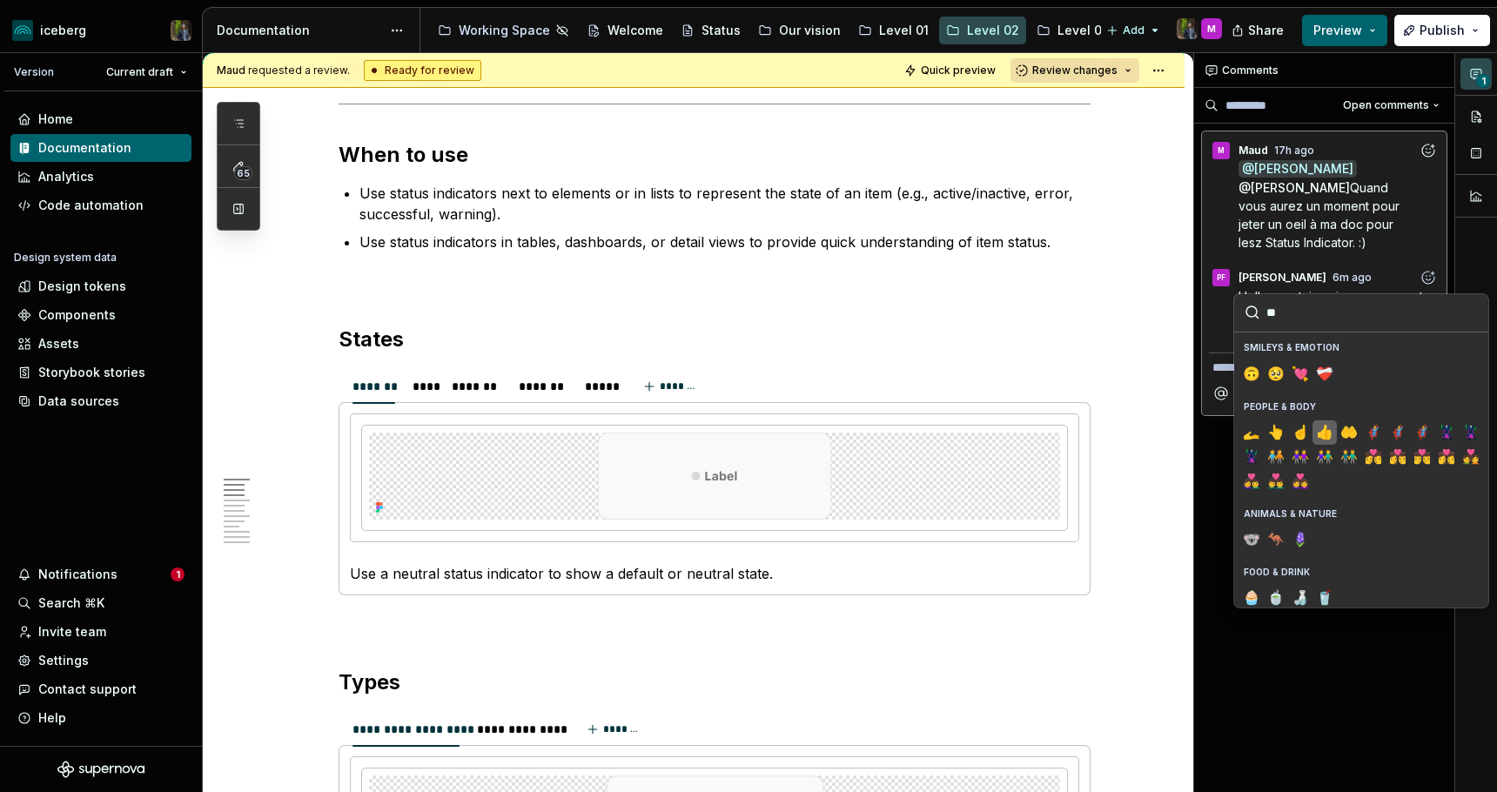
click at [1327, 433] on span "👍️" at bounding box center [1325, 432] width 14 height 17
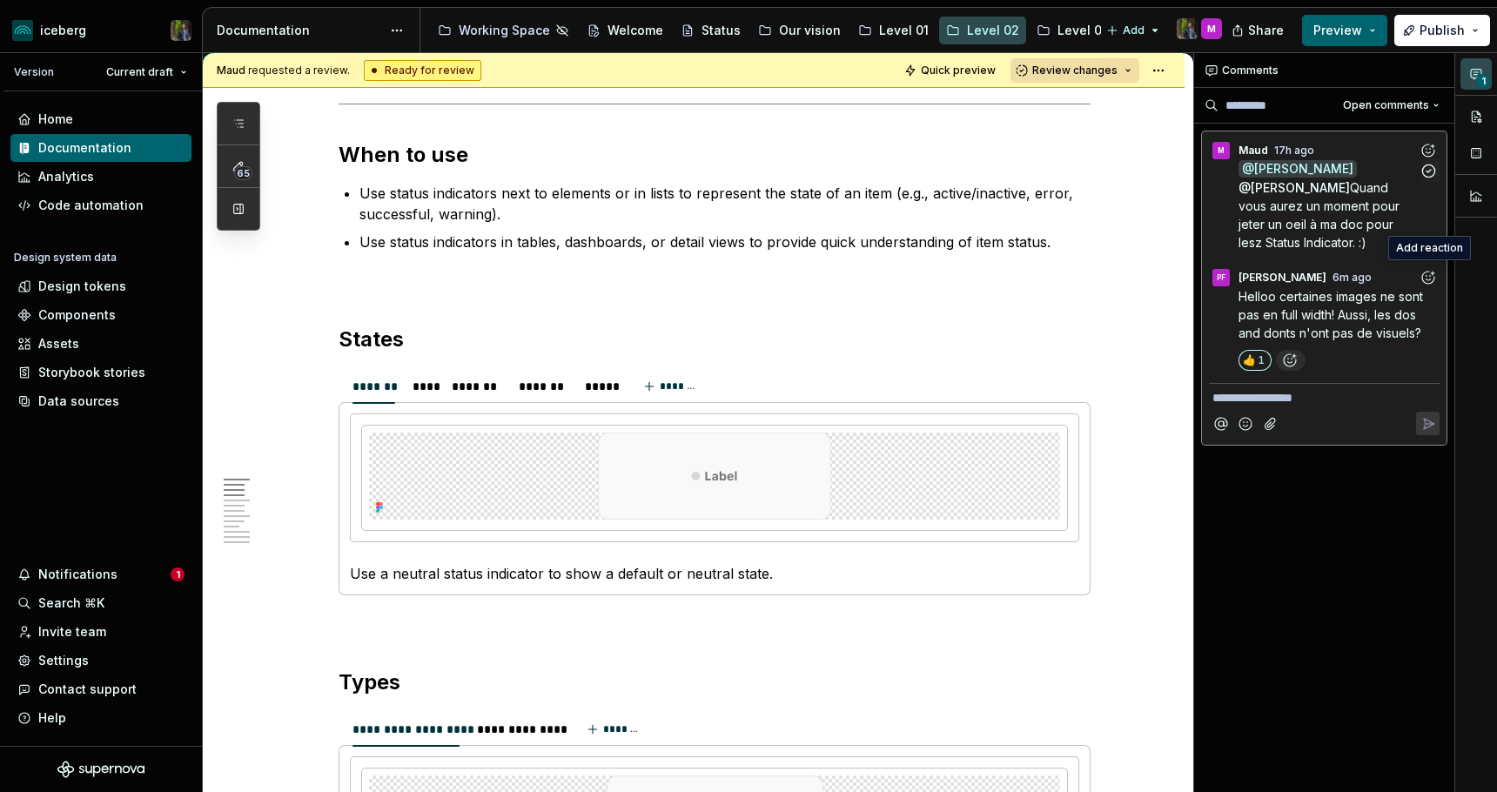
click at [1330, 204] on span "Quand vous aurez un moment pour jeter un oeil à ma doc pour lesz Status Indicat…" at bounding box center [1320, 215] width 164 height 70
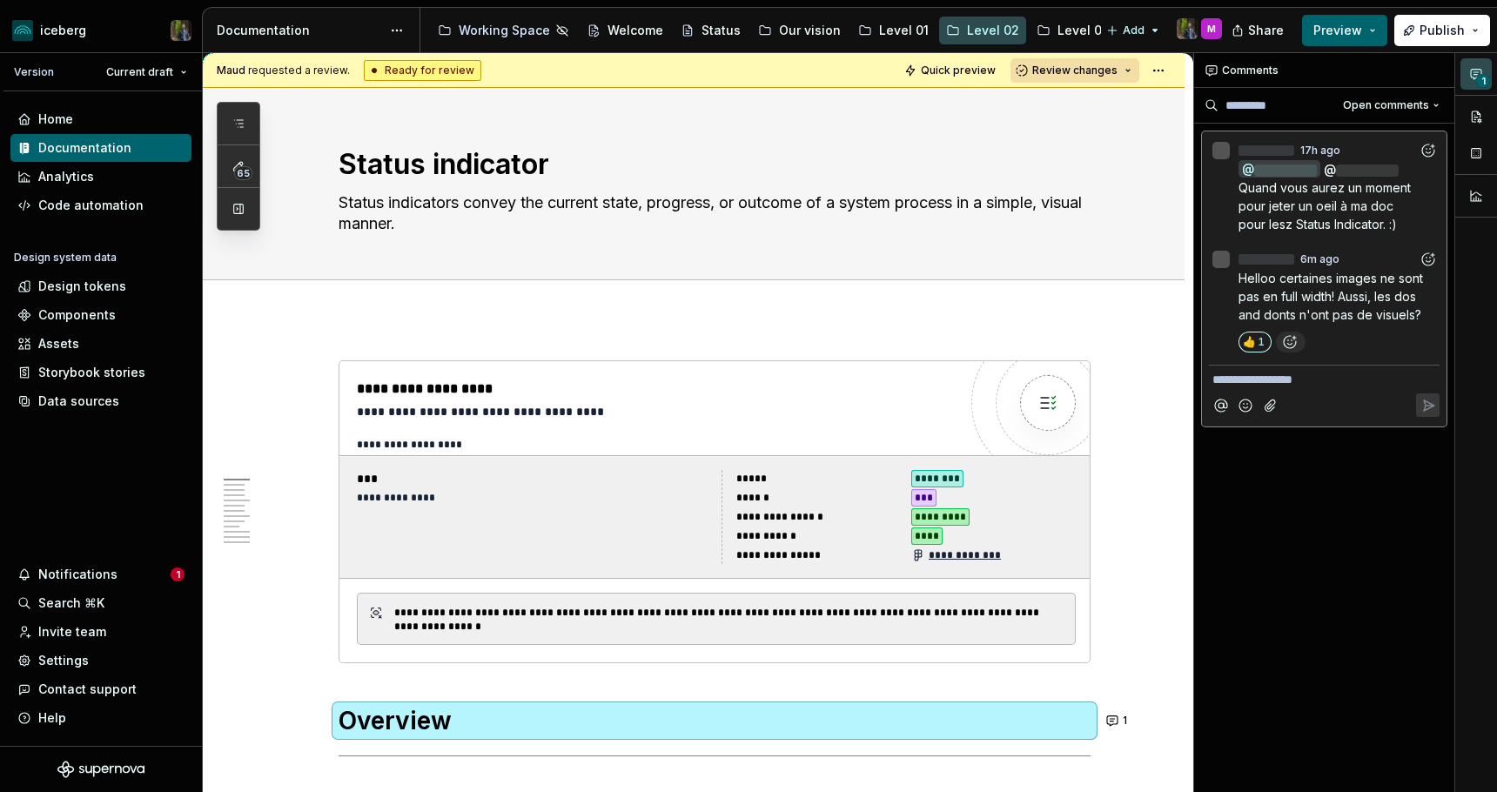
scroll to position [1, 0]
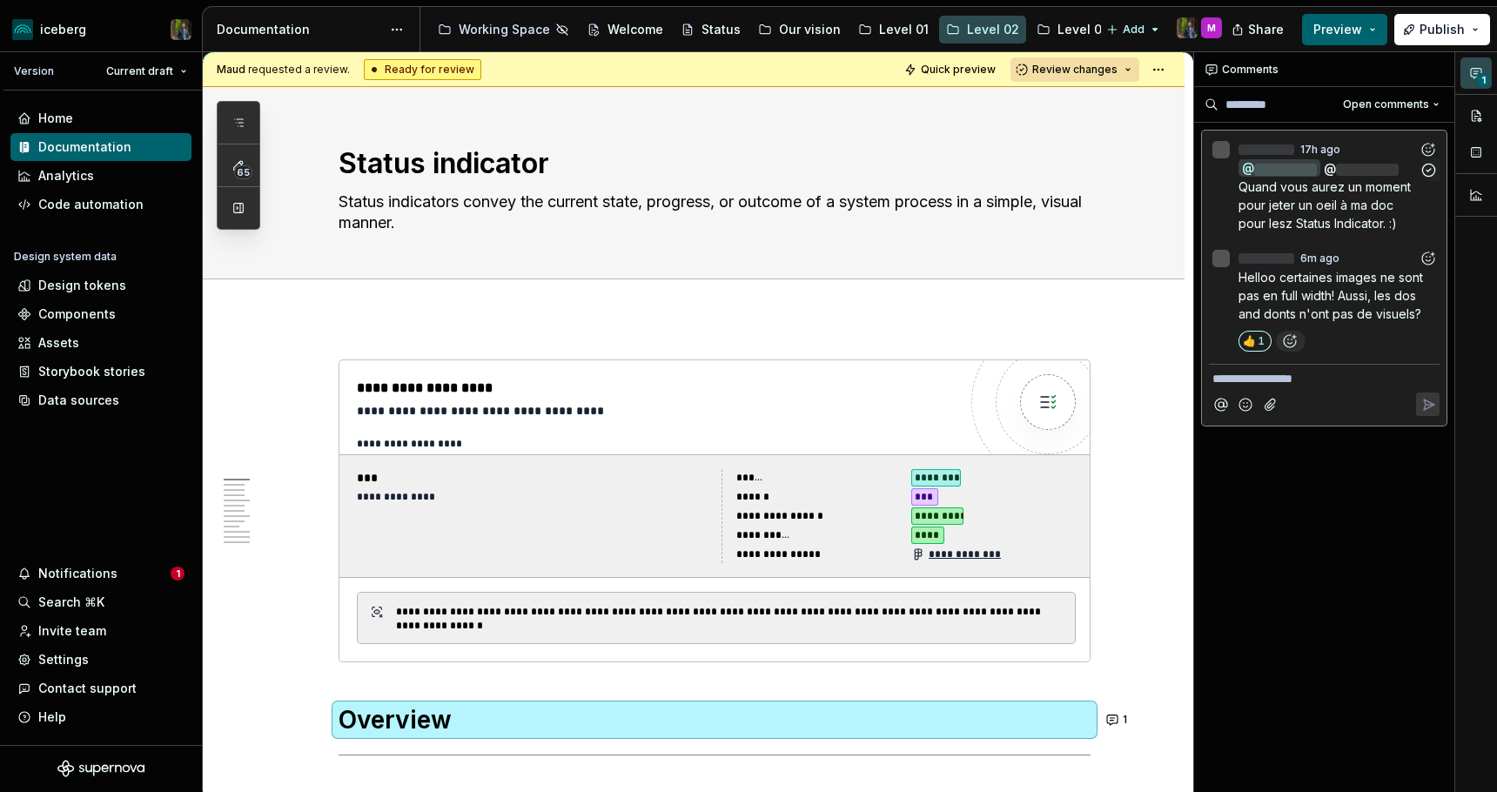
type textarea "*"
click at [1427, 148] on icon "Add reaction" at bounding box center [1427, 149] width 17 height 17
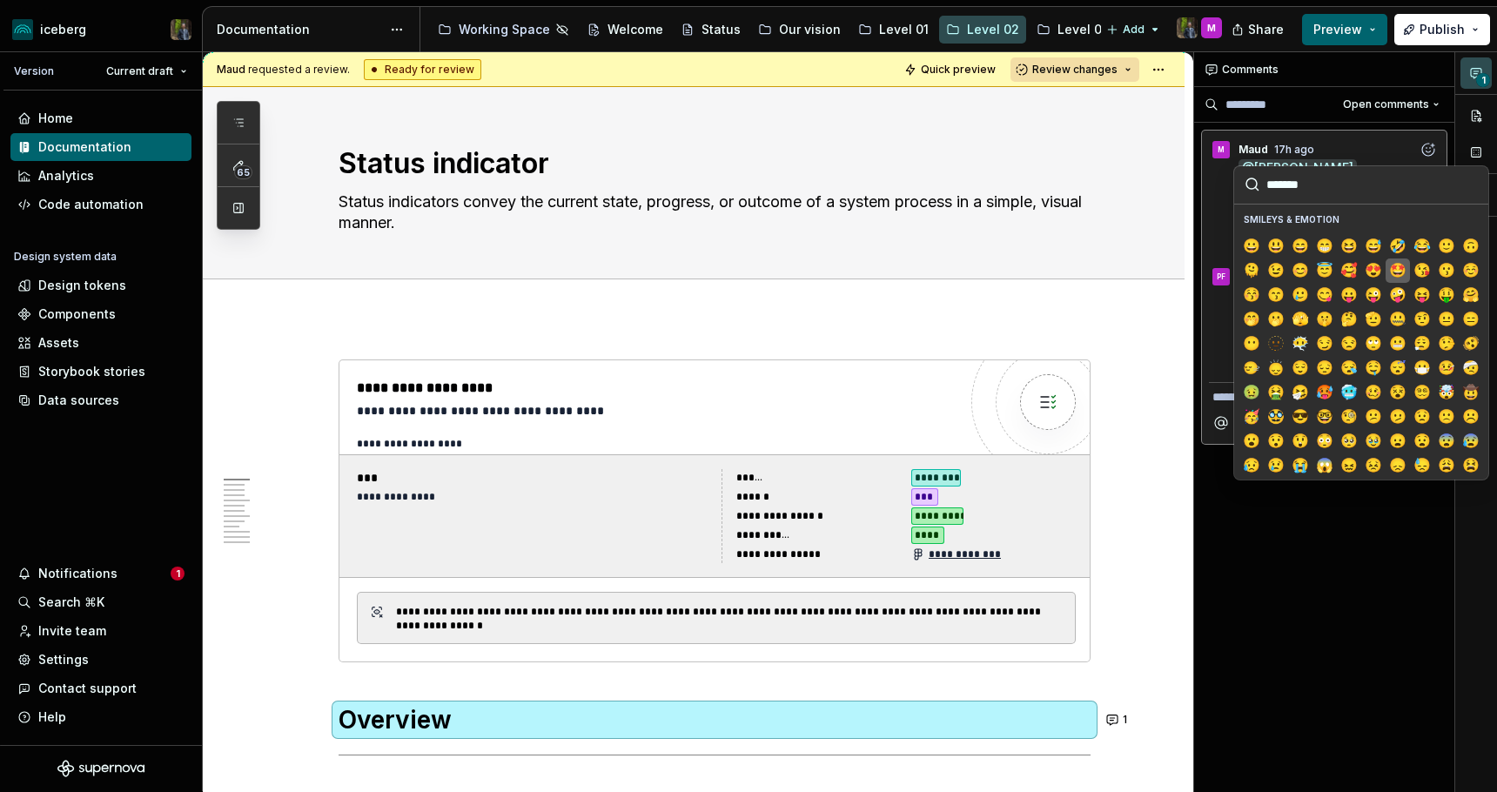
click at [1399, 266] on span "🤩" at bounding box center [1398, 270] width 14 height 17
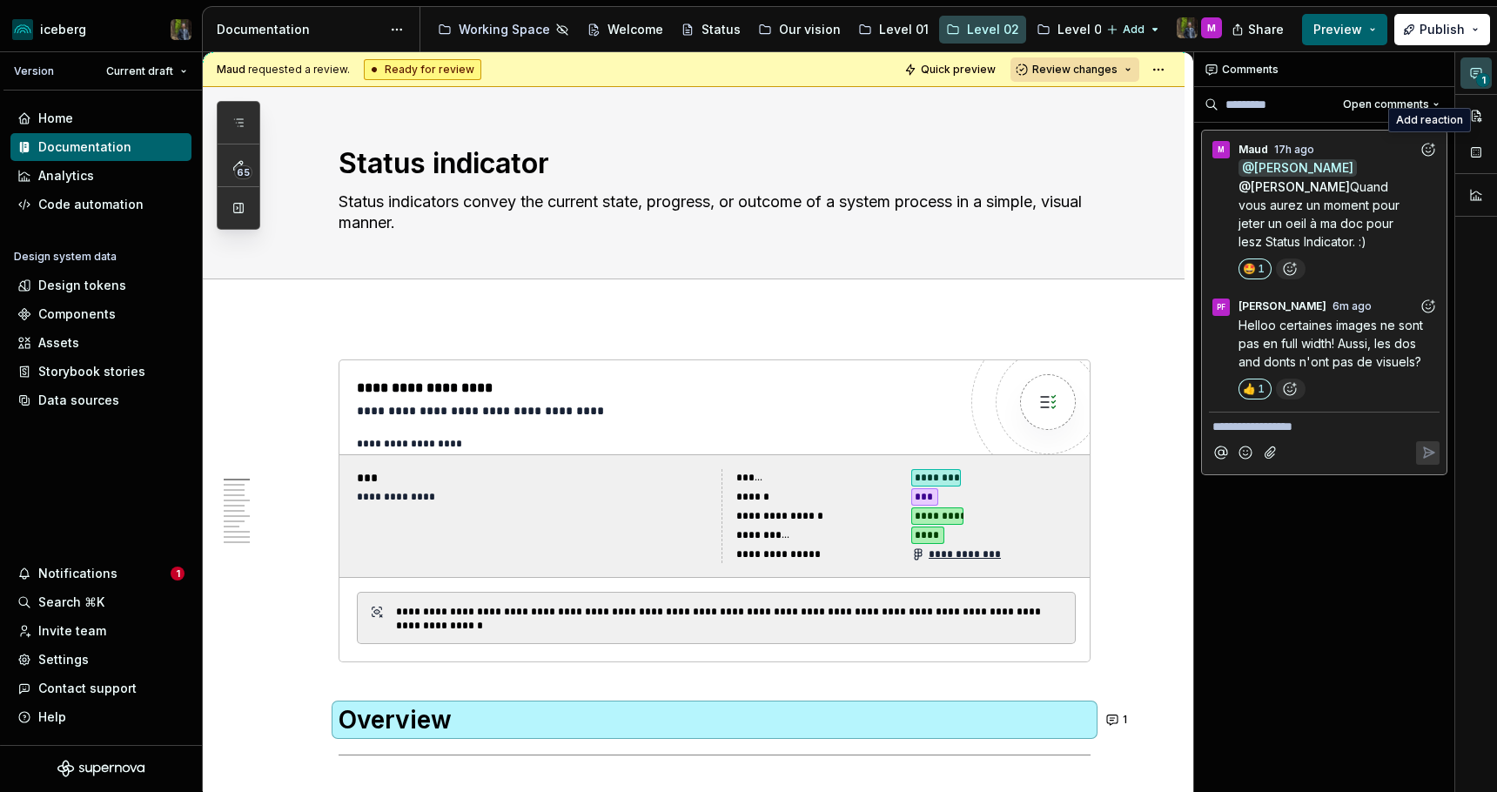
click at [1292, 430] on p "**********" at bounding box center [1324, 427] width 224 height 18
click at [1251, 468] on icon "Add emoji" at bounding box center [1245, 471] width 12 height 12
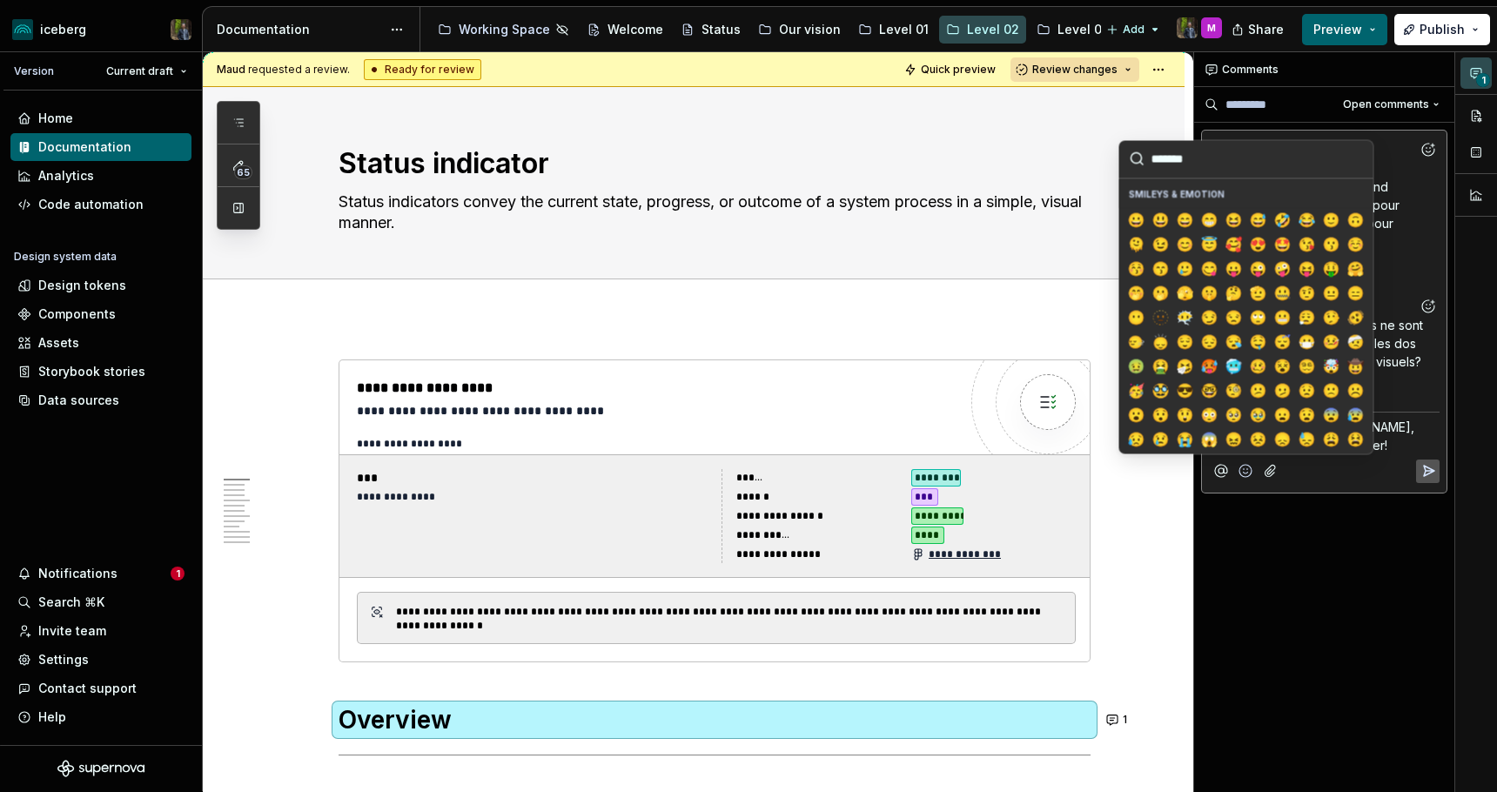
click at [1416, 439] on p "Mini comment de [PERSON_NAME], sinon, all gooood, c'est super!" at bounding box center [1324, 436] width 224 height 37
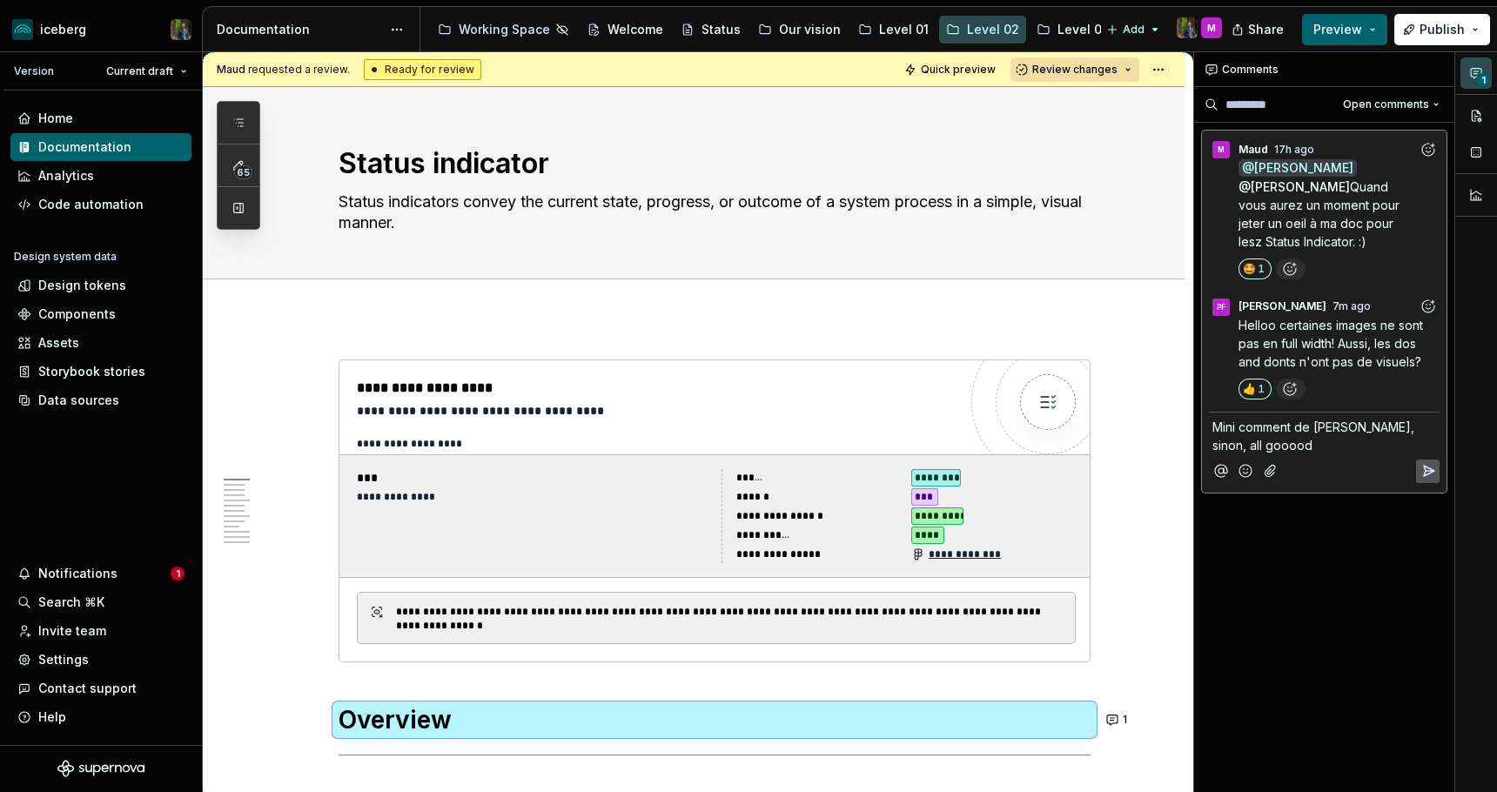
click at [1237, 470] on icon "Add emoji" at bounding box center [1245, 470] width 17 height 17
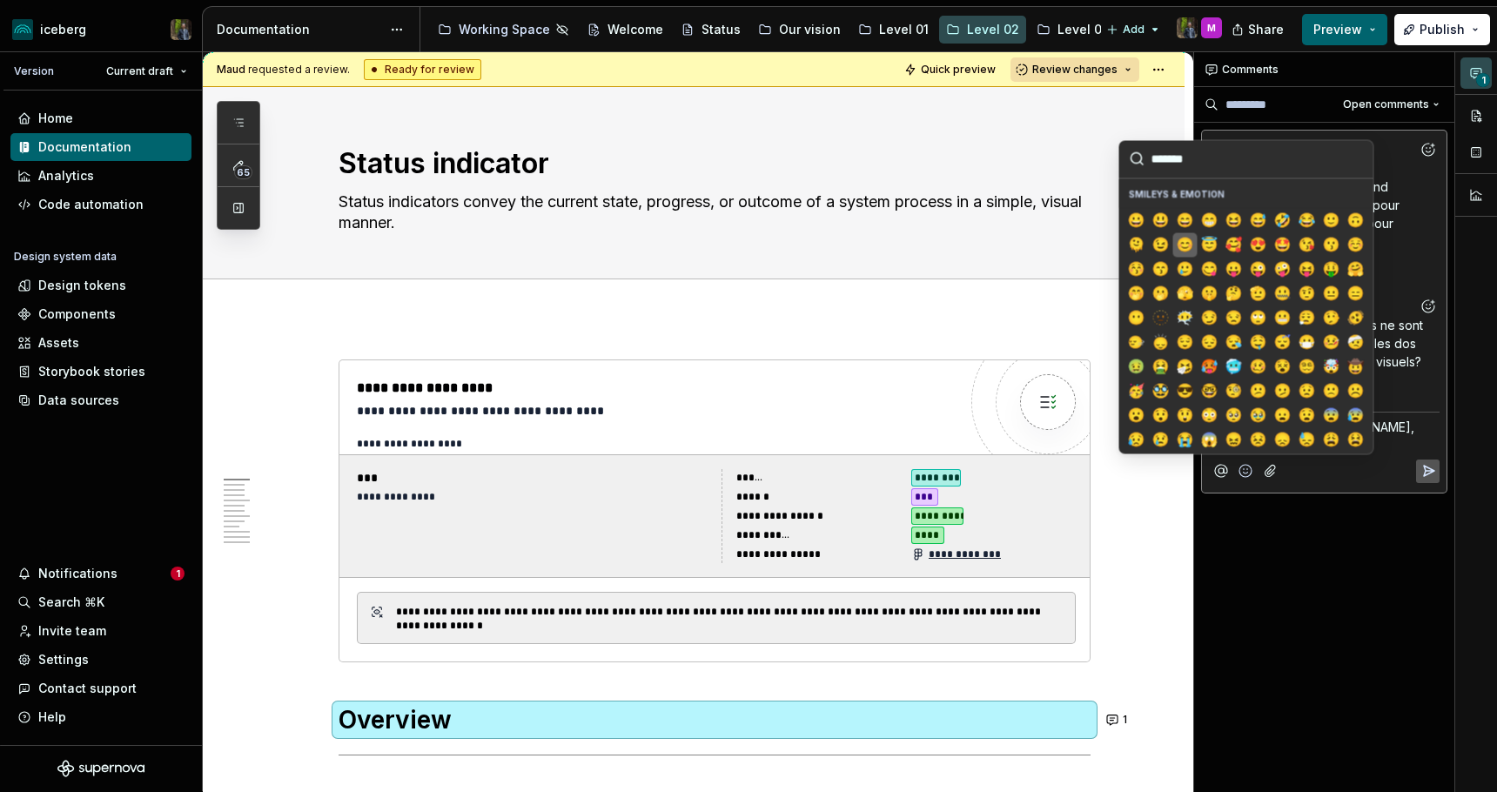
click at [1185, 238] on span "😊" at bounding box center [1185, 244] width 14 height 17
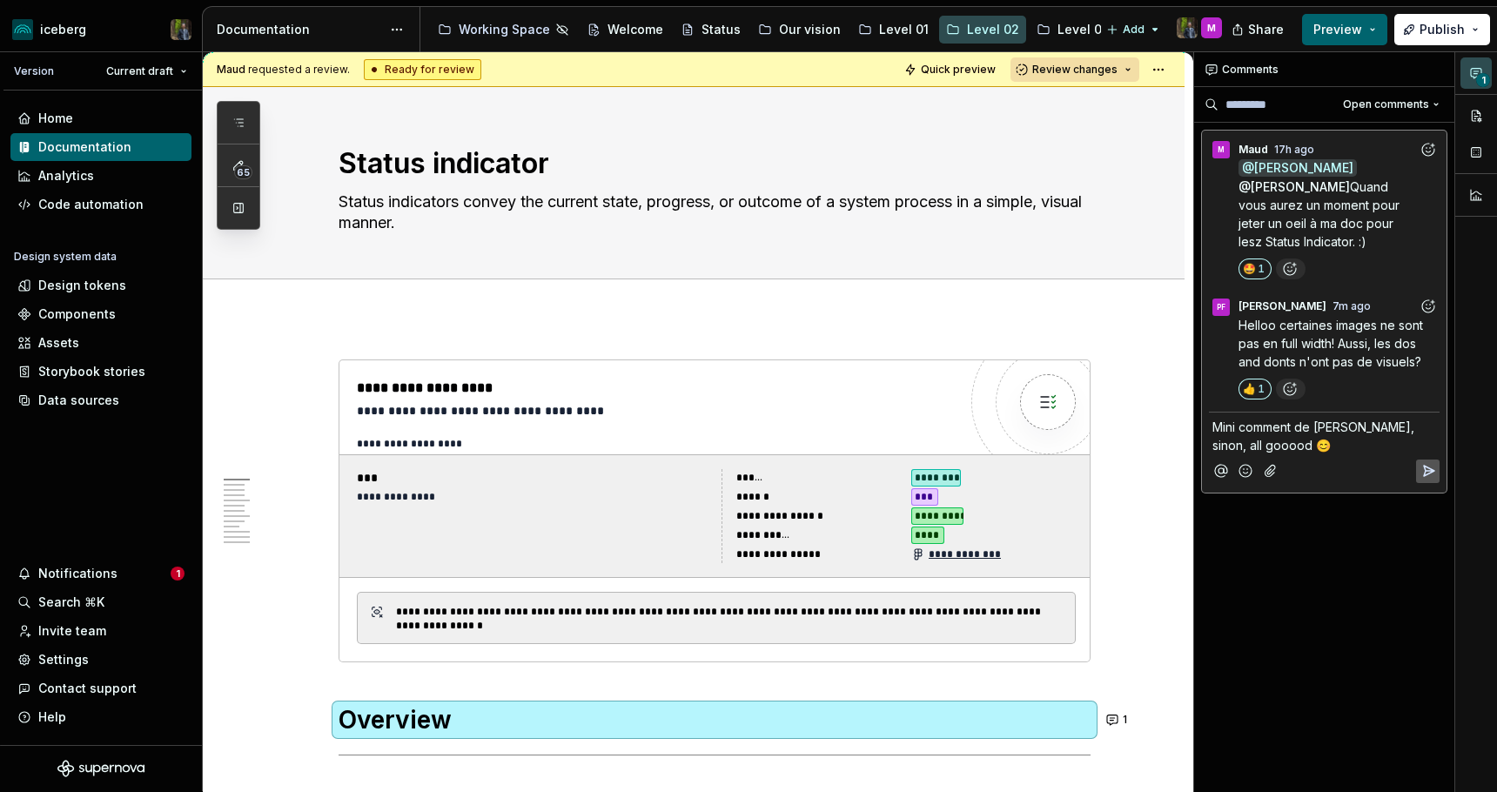
click at [1426, 469] on icon "Reply" at bounding box center [1427, 470] width 17 height 17
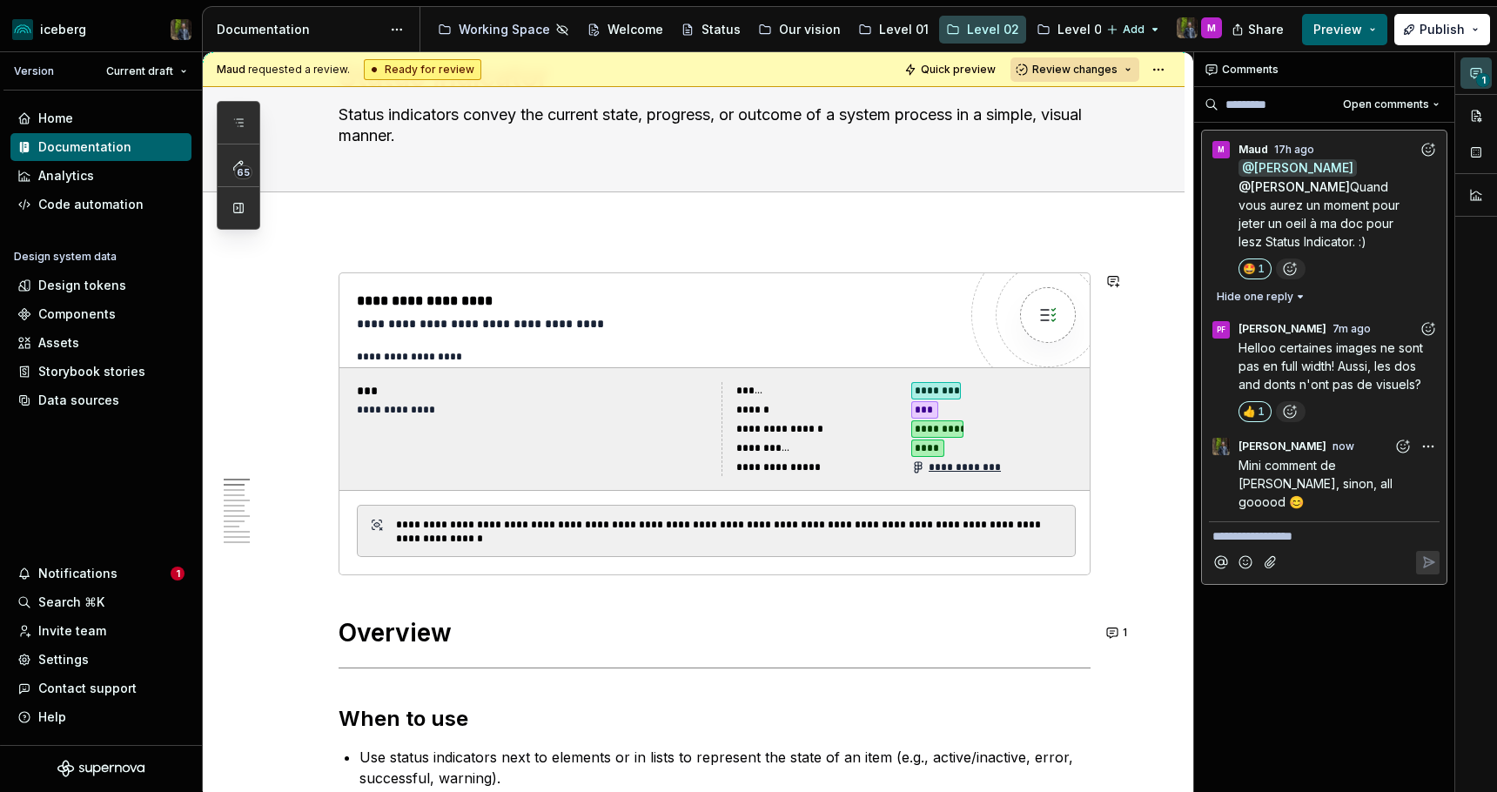
scroll to position [89, 0]
type textarea "*"
